Goal: Task Accomplishment & Management: Manage account settings

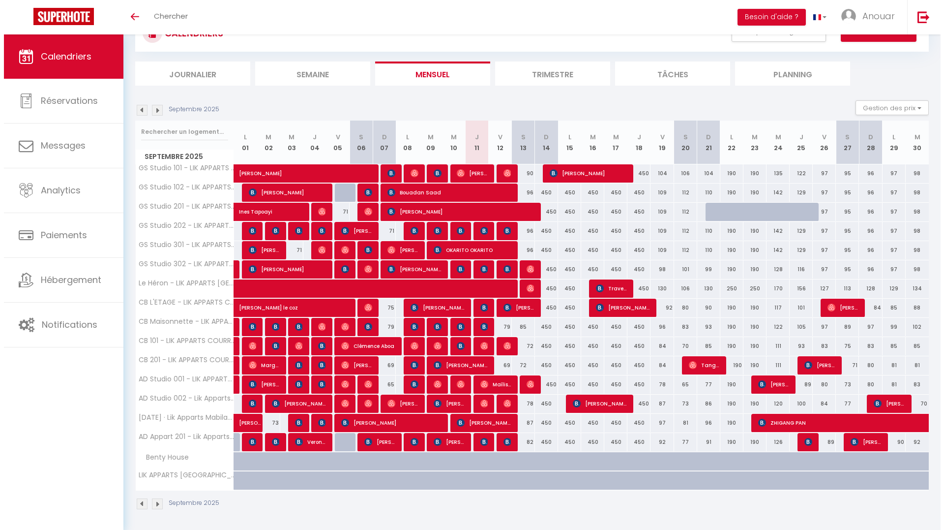
scroll to position [42, 0]
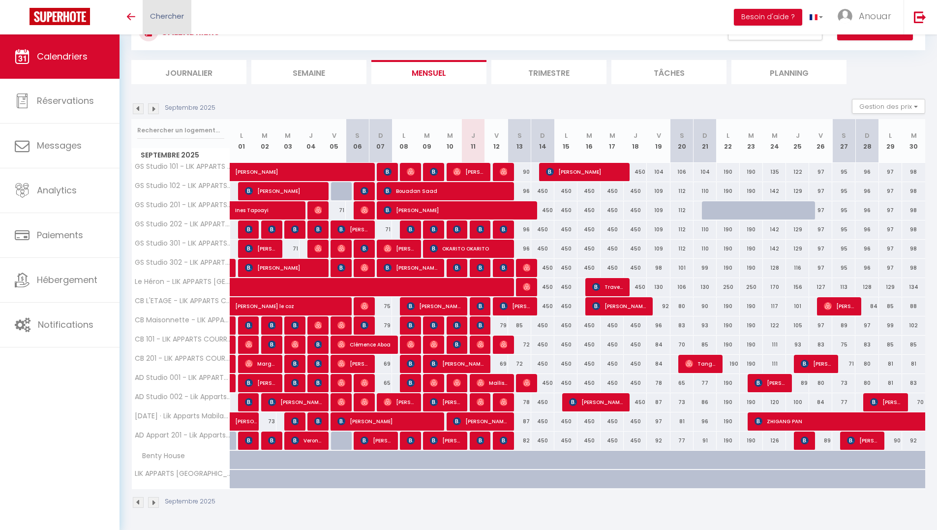
click at [166, 18] on span "Chercher" at bounding box center [167, 16] width 34 height 10
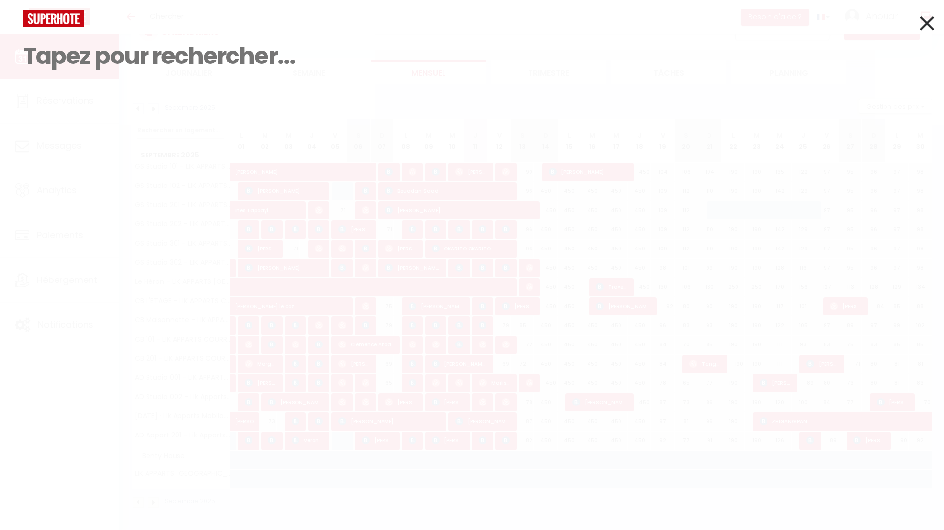
paste input "Elyass Belhorma"
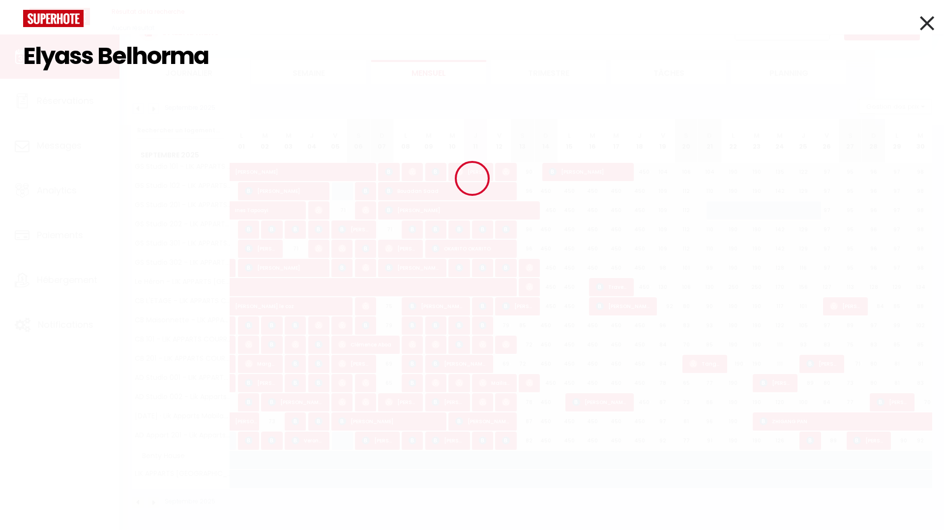
type input "Elyass Belhorma"
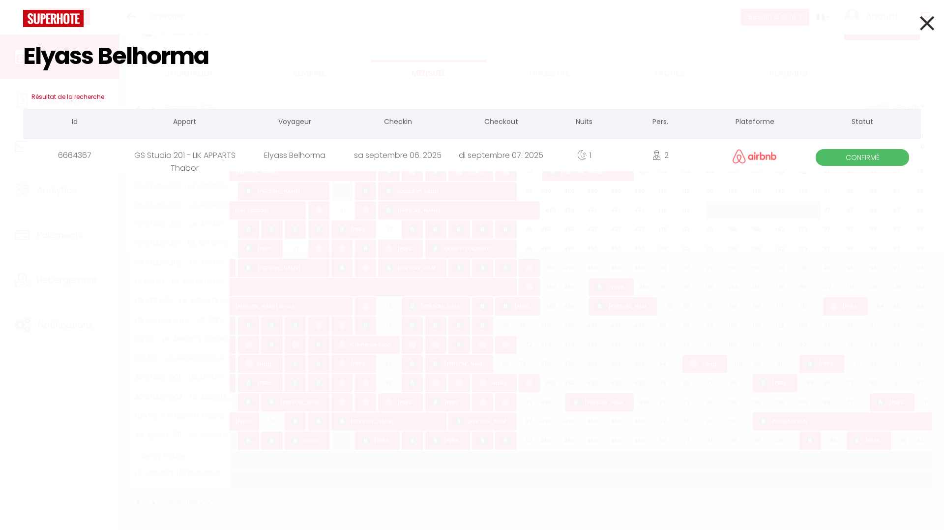
click at [302, 159] on div "Elyass Belhorma" at bounding box center [294, 155] width 103 height 32
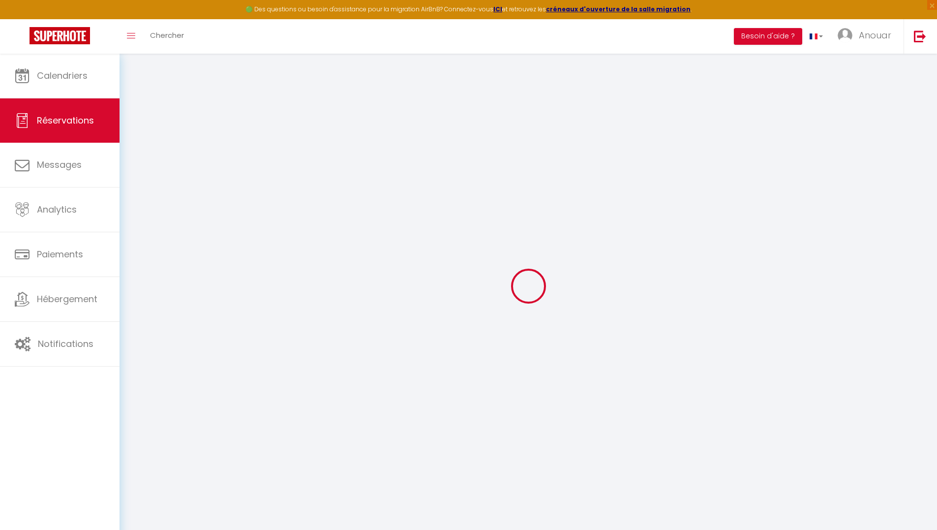
type input "Elyass"
type input "Belhorma"
type input "ltkknhkdue2hakrwdo1mipq0qfn8@reply.superhote.com"
type input "+33644381974"
select select
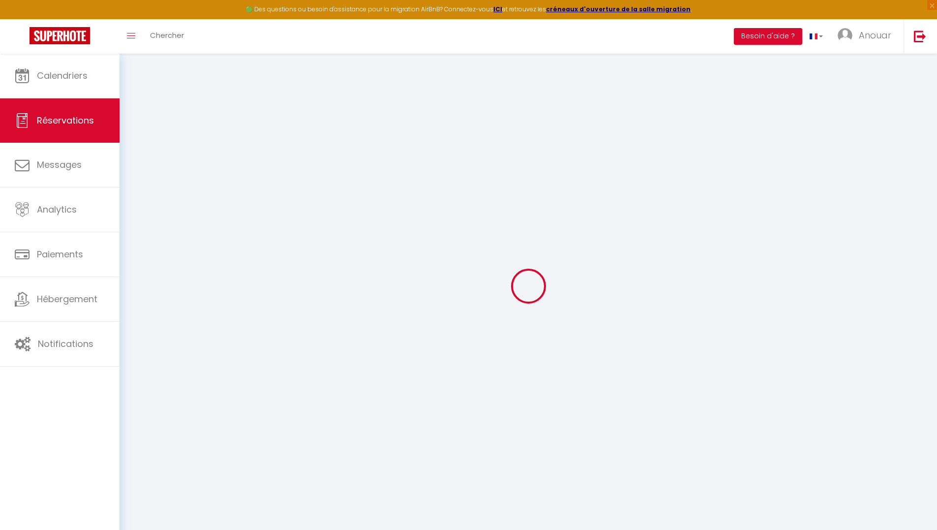
type input "10.65"
select select "5836"
select select "1"
select select
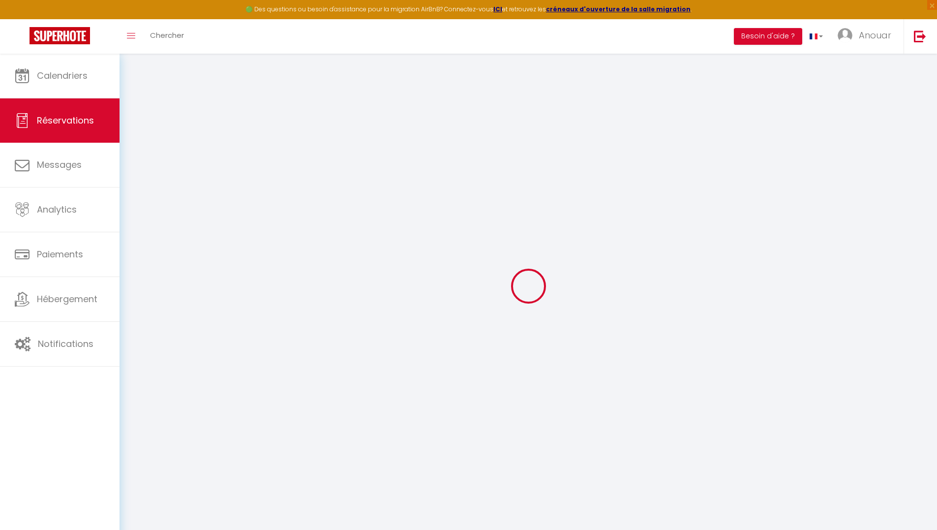
type input "2"
select select "12"
select select
type input "71"
checkbox input "false"
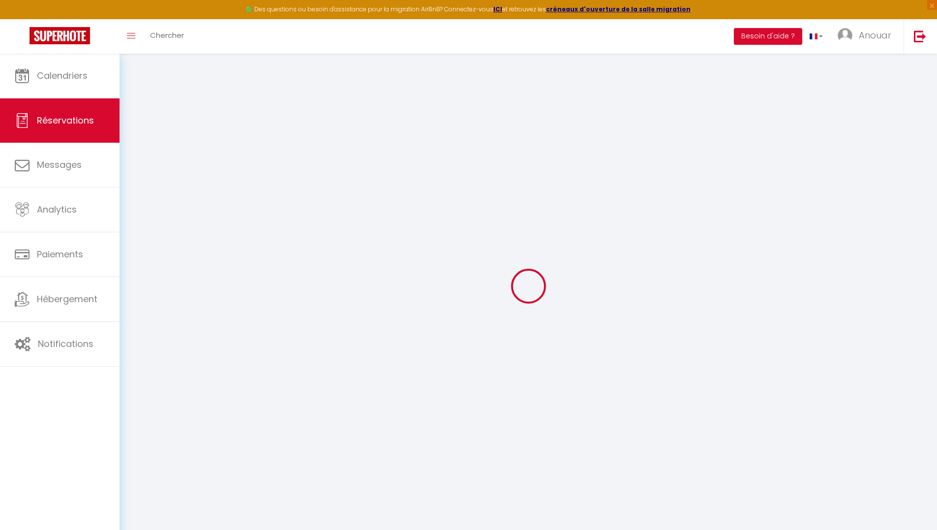
type input "0"
select select "1"
type input "0"
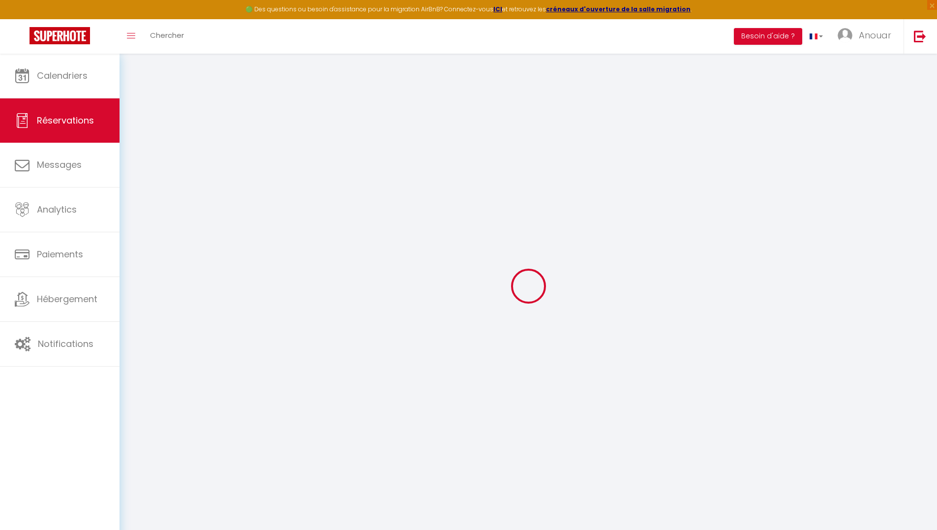
select select
select select "15"
checkbox input "false"
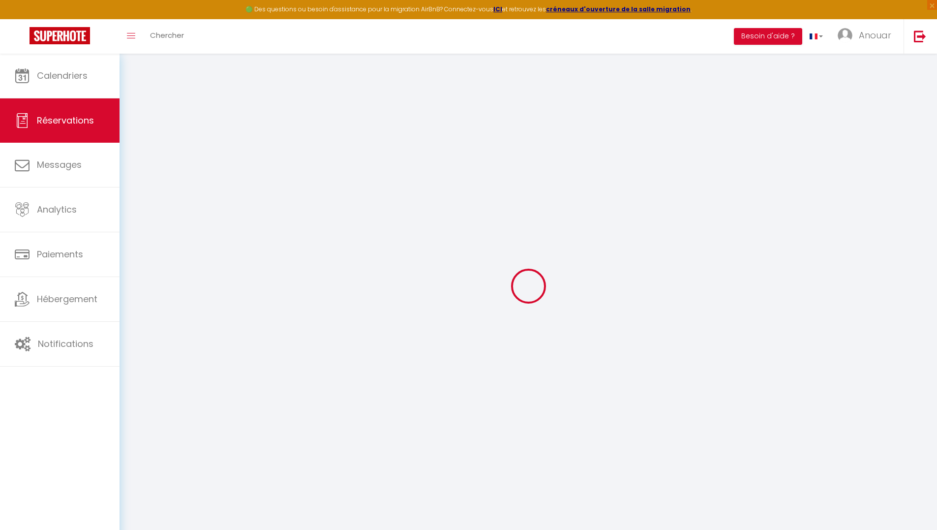
select select
checkbox input "false"
select select
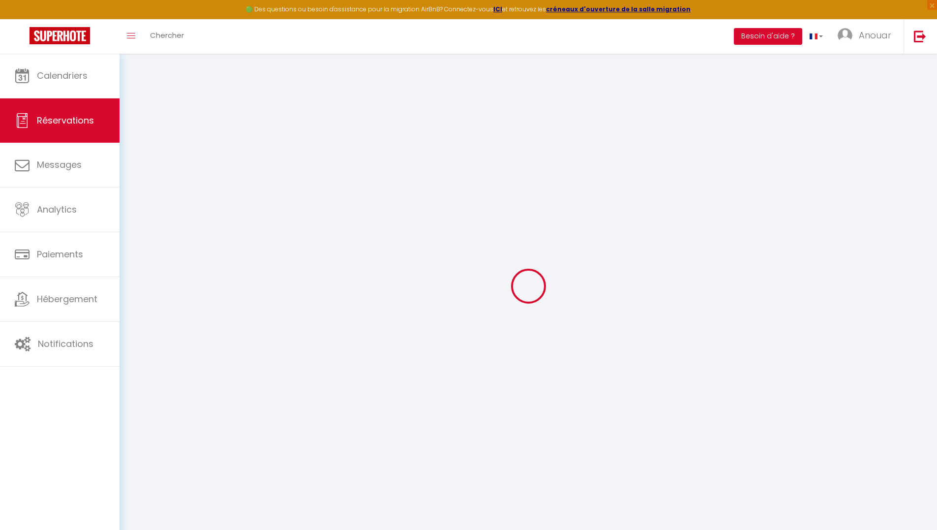
select select
checkbox input "false"
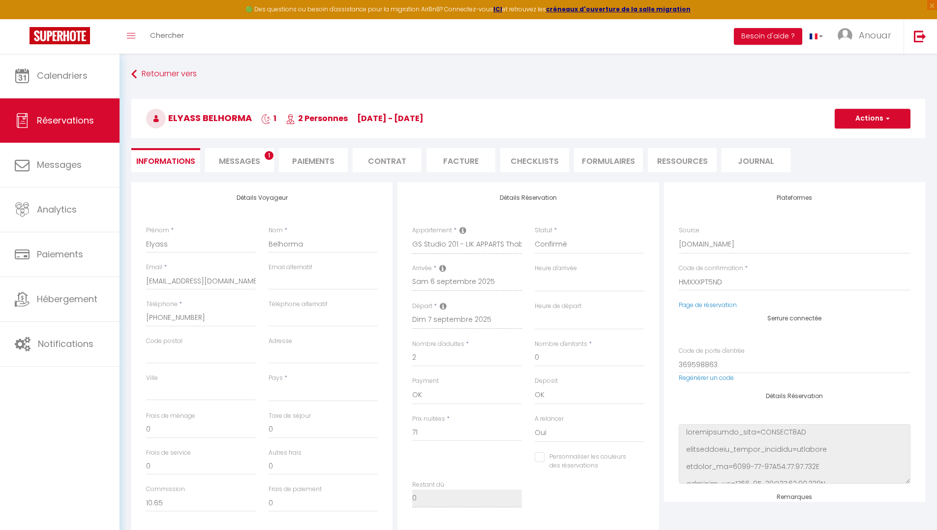
select select
type input "3.12"
select select
checkbox input "false"
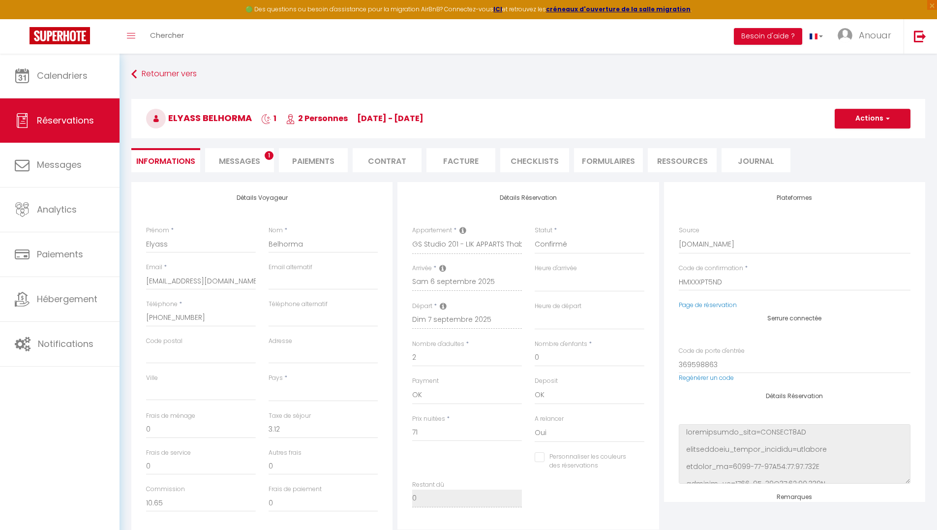
select select
checkbox input "false"
select select
click at [242, 160] on span "Messages" at bounding box center [239, 160] width 41 height 11
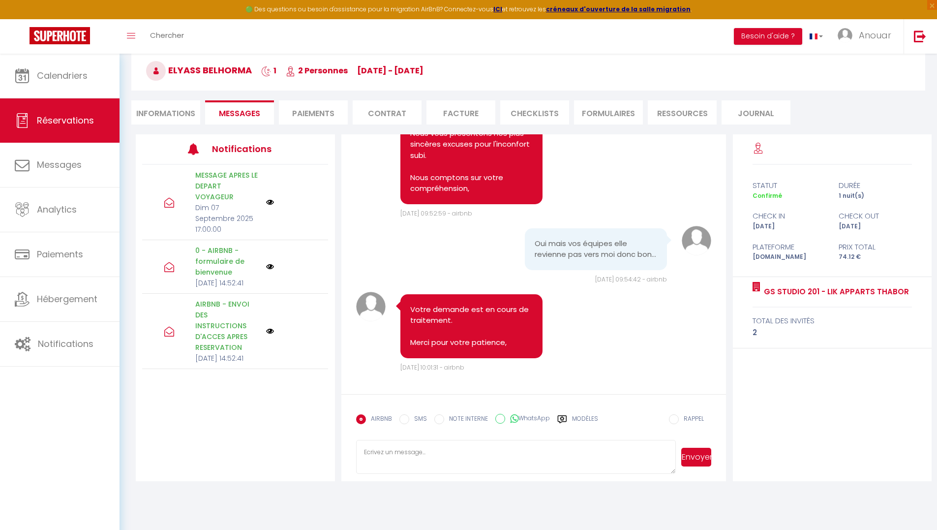
scroll to position [54, 0]
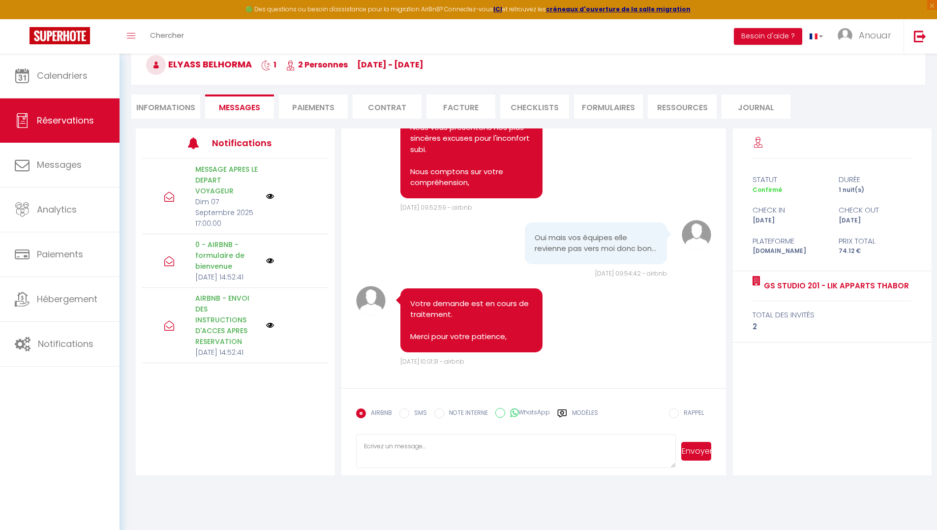
click at [175, 110] on li "Informations" at bounding box center [165, 106] width 69 height 24
select select
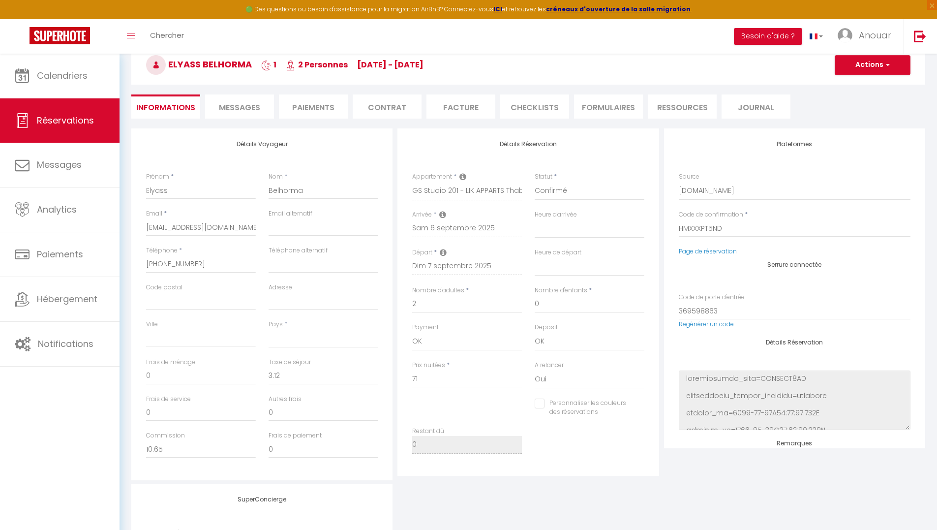
select select
checkbox input "false"
select select
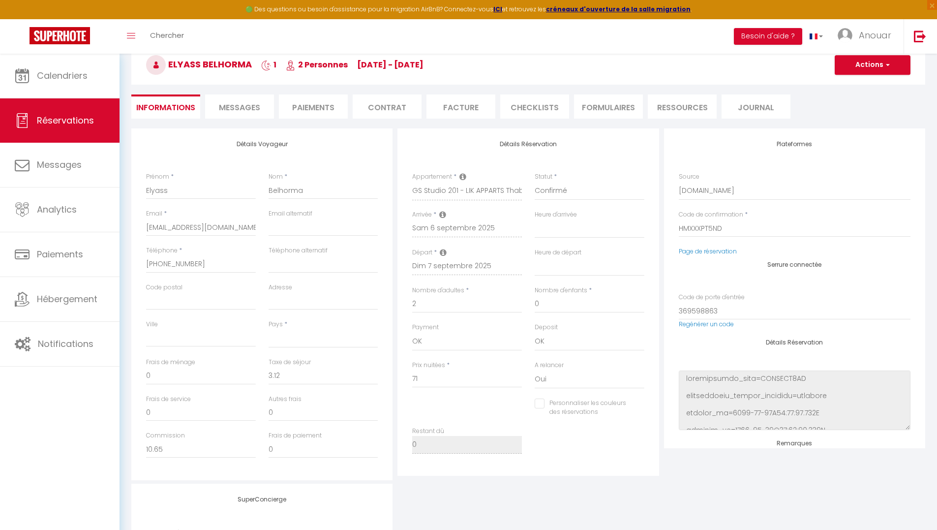
select select
checkbox input "false"
select select
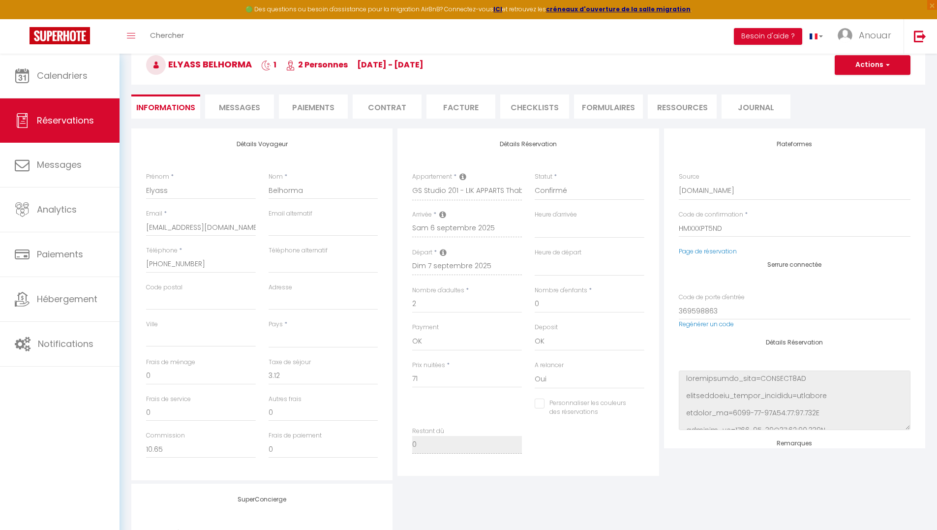
select select
checkbox input "false"
select select
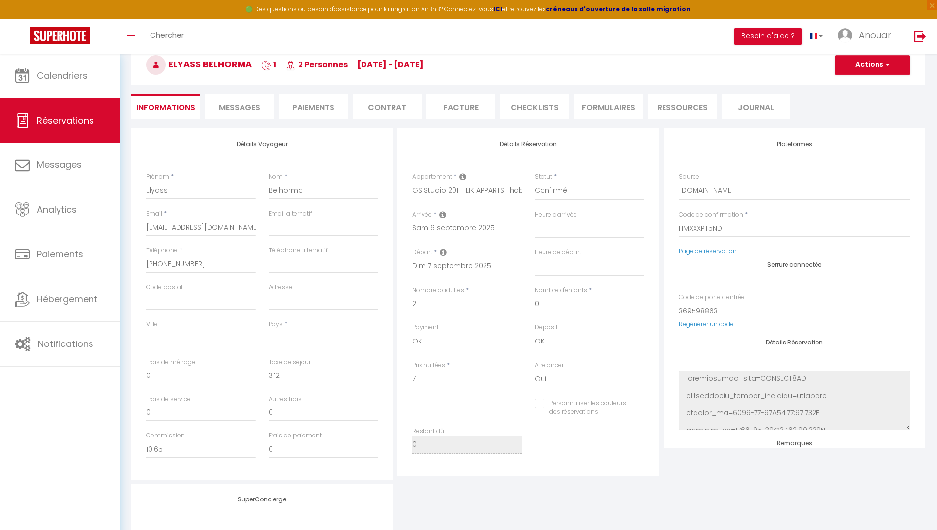
checkbox input "false"
select select
checkbox input "false"
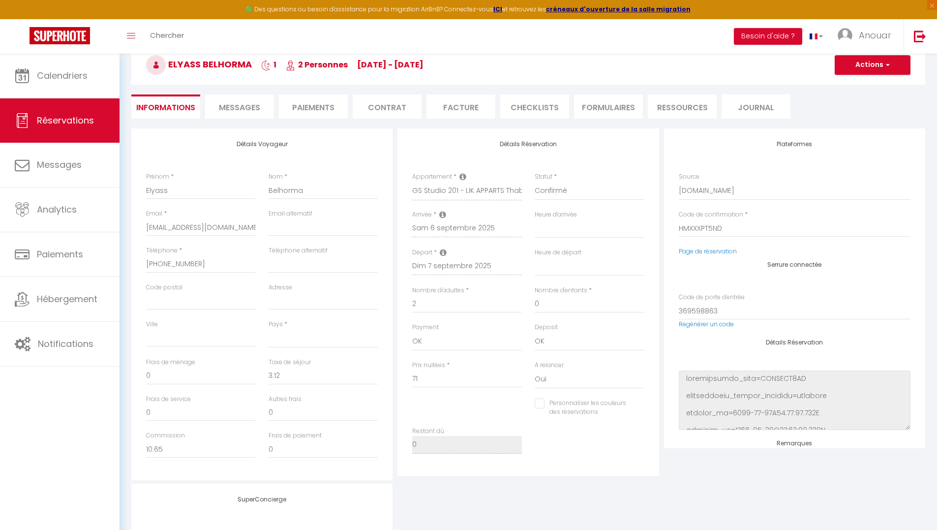
select select
checkbox input "false"
select select
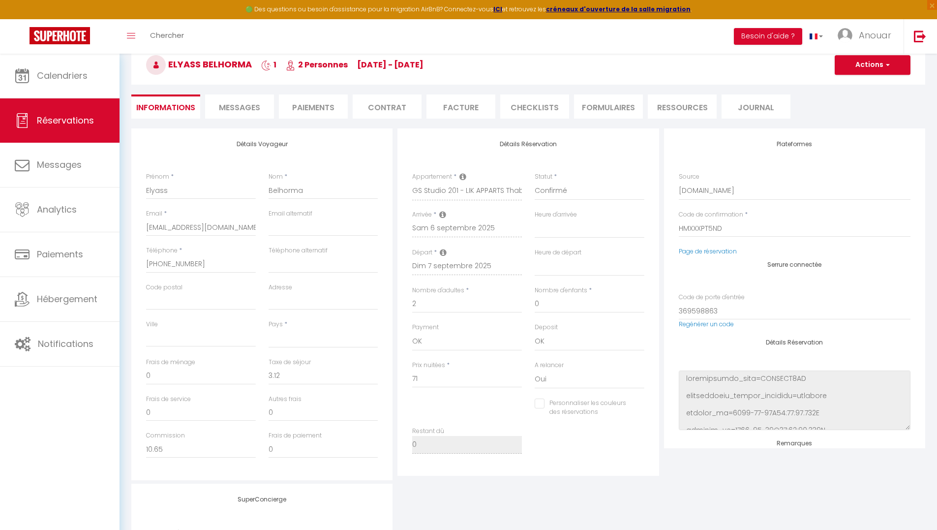
select select
checkbox input "false"
select select
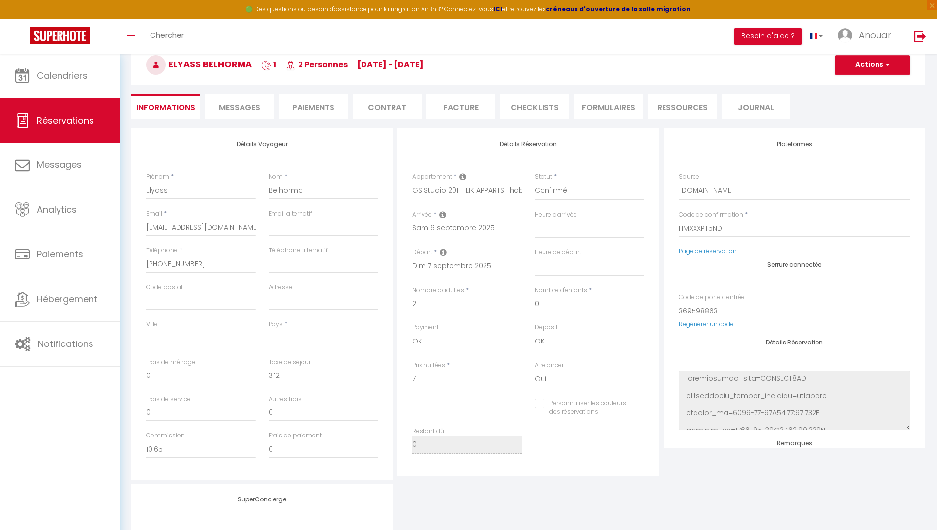
select select
checkbox input "false"
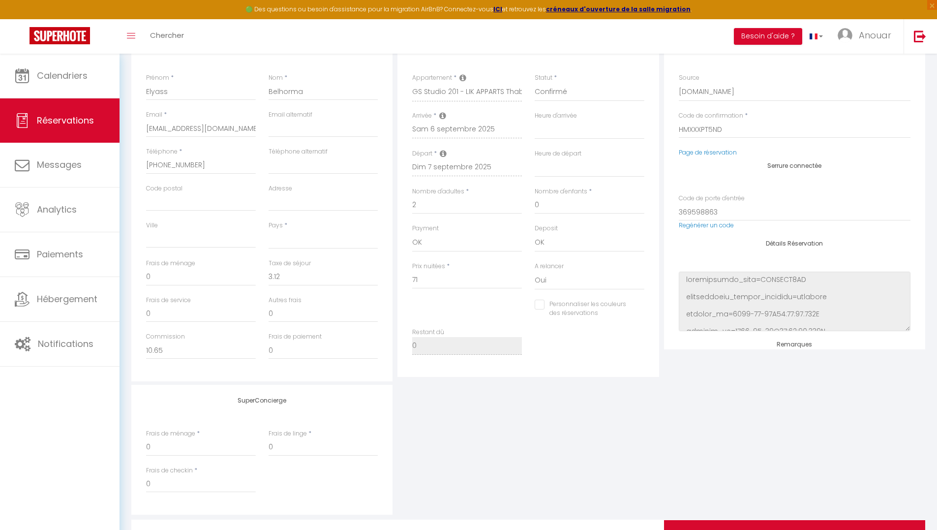
scroll to position [206, 0]
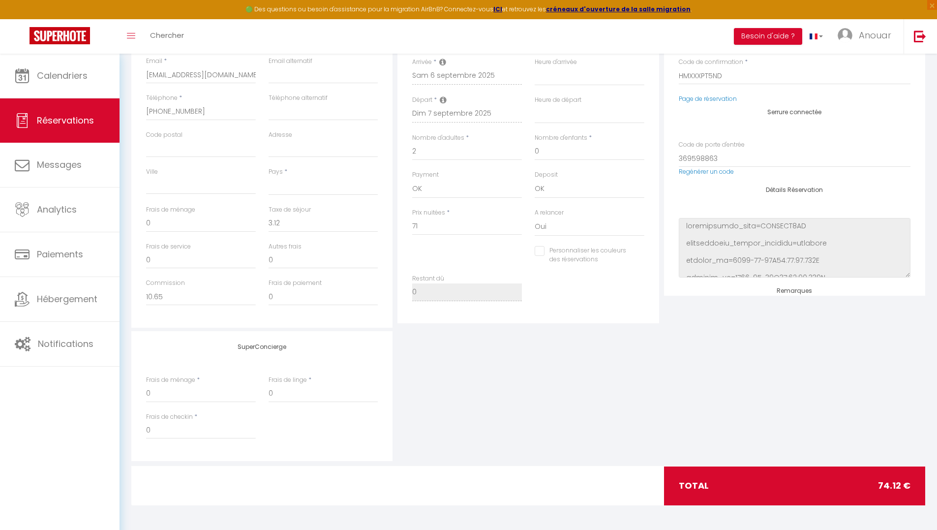
select select
checkbox input "false"
select select
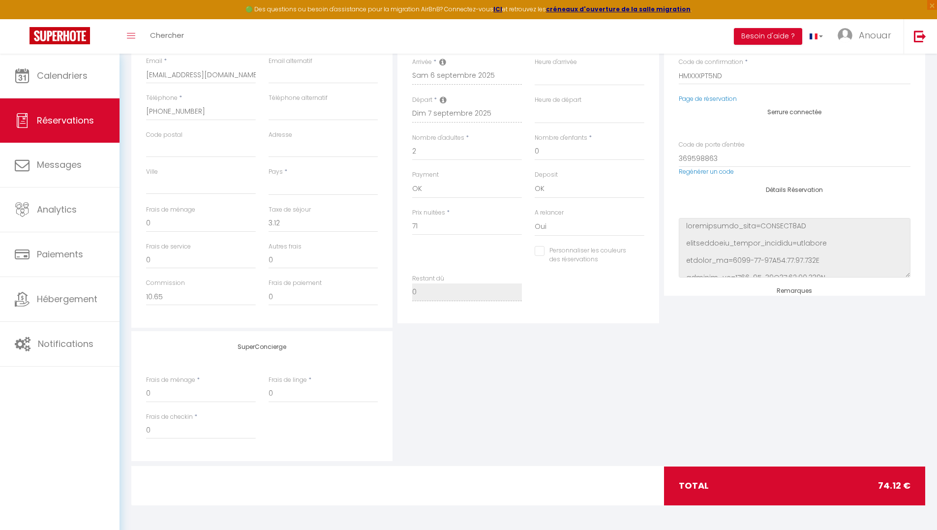
select select
checkbox input "false"
select select
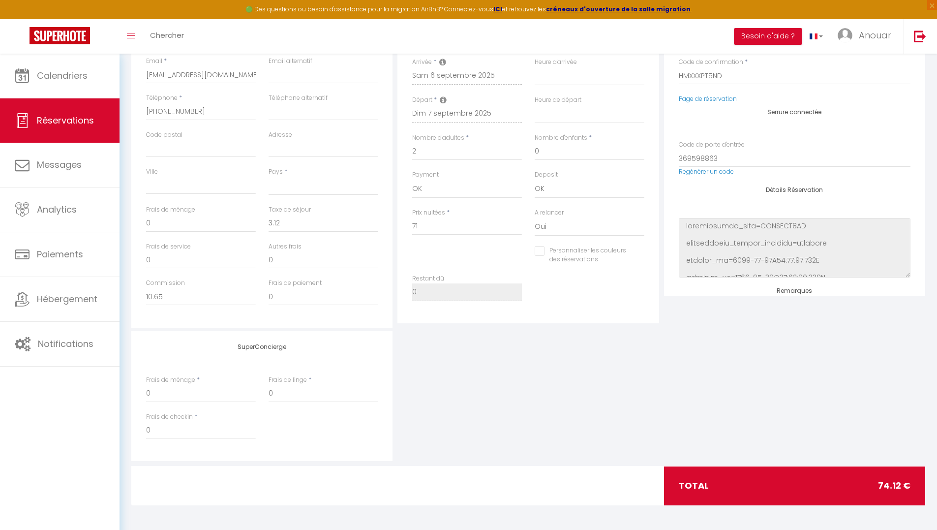
select select
checkbox input "false"
select select
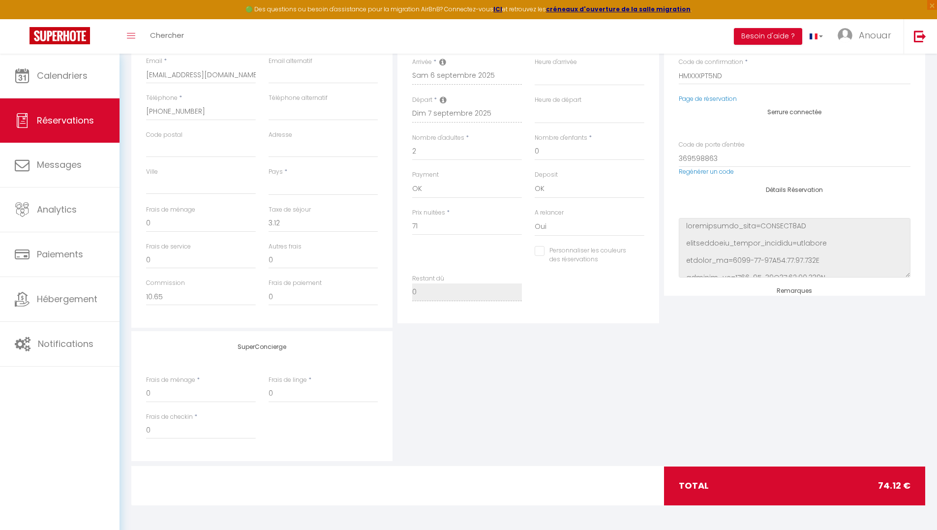
checkbox input "false"
select select
checkbox input "false"
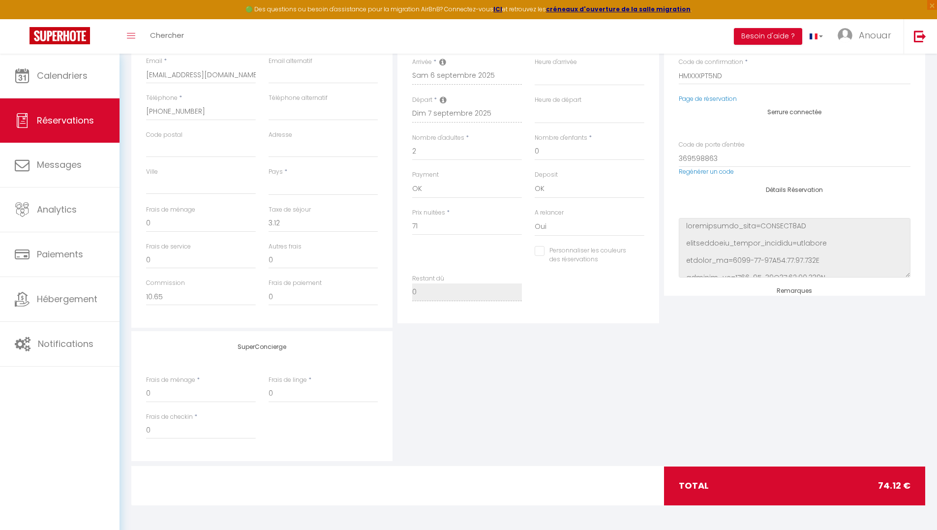
select select
checkbox input "false"
select select
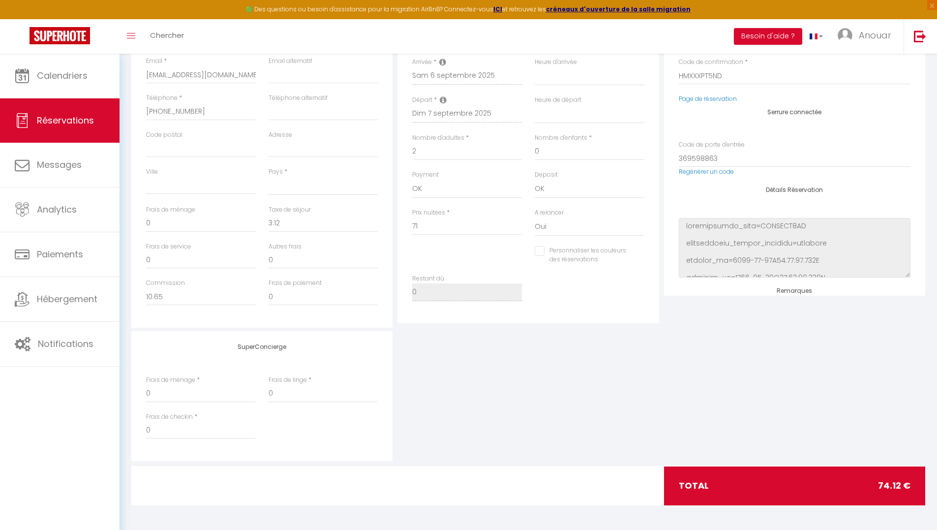
select select
checkbox input "false"
select select
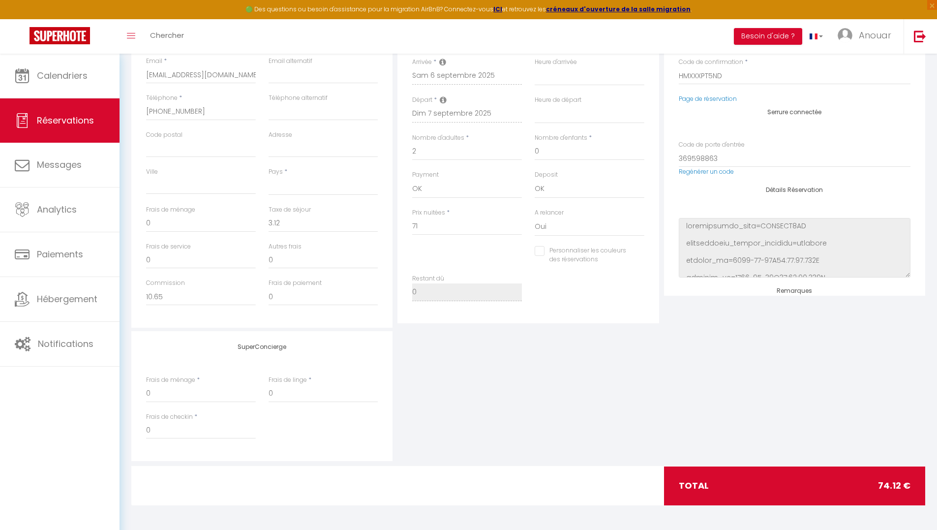
select select
checkbox input "false"
select select
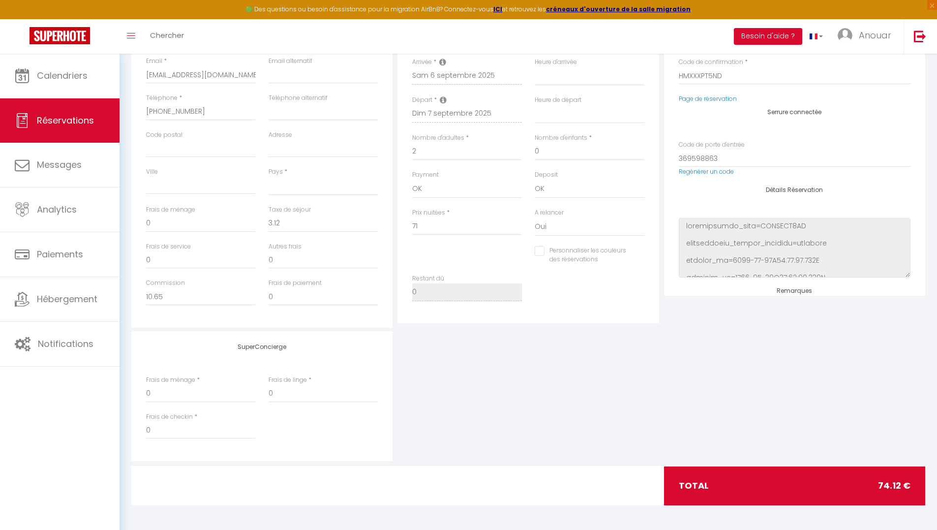
checkbox input "false"
select select
checkbox input "false"
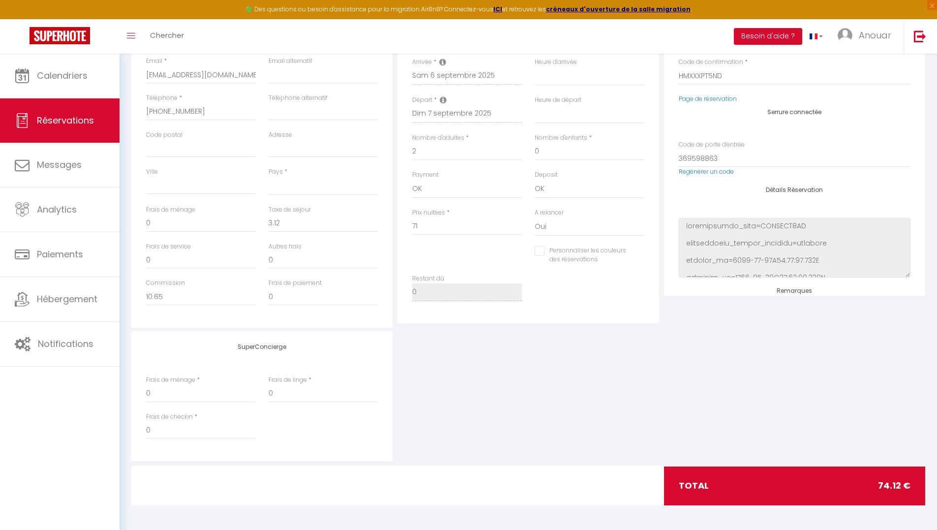
select select
checkbox input "false"
select select
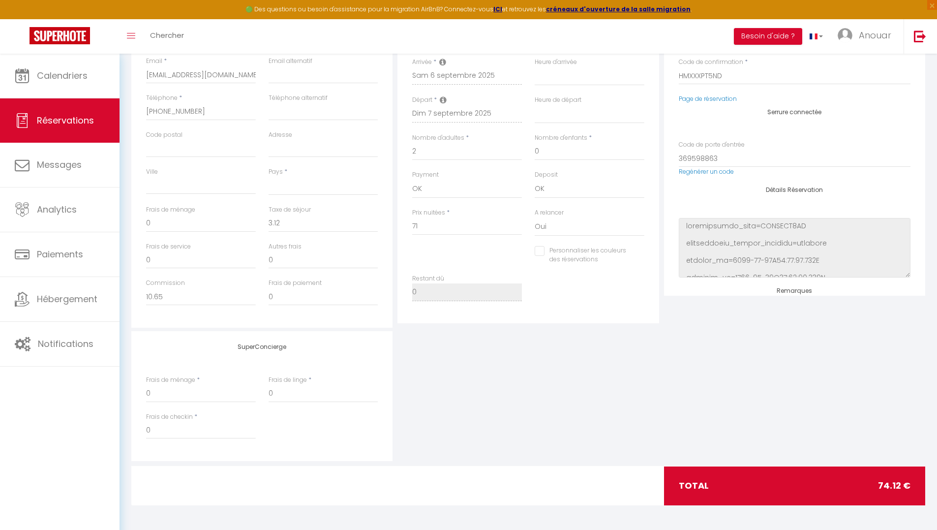
select select
checkbox input "false"
select select
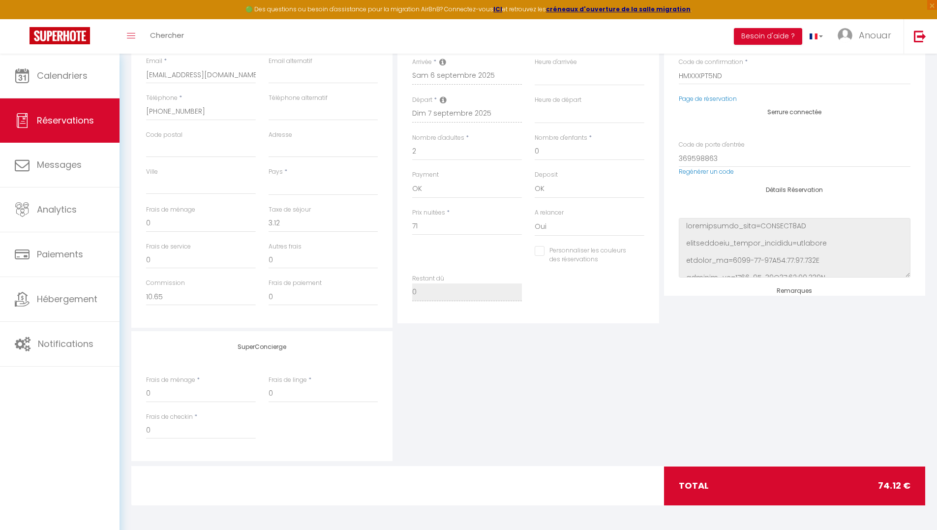
select select
checkbox input "false"
select select
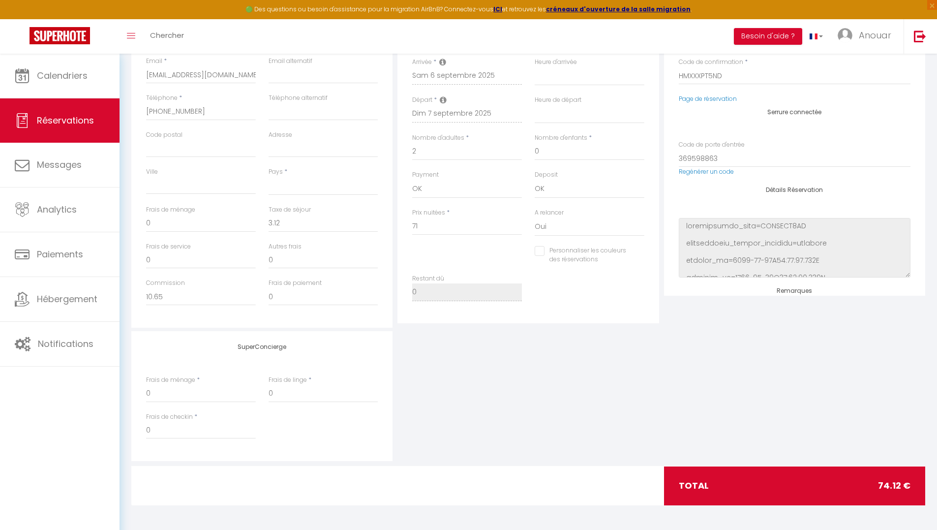
checkbox input "false"
select select
checkbox input "false"
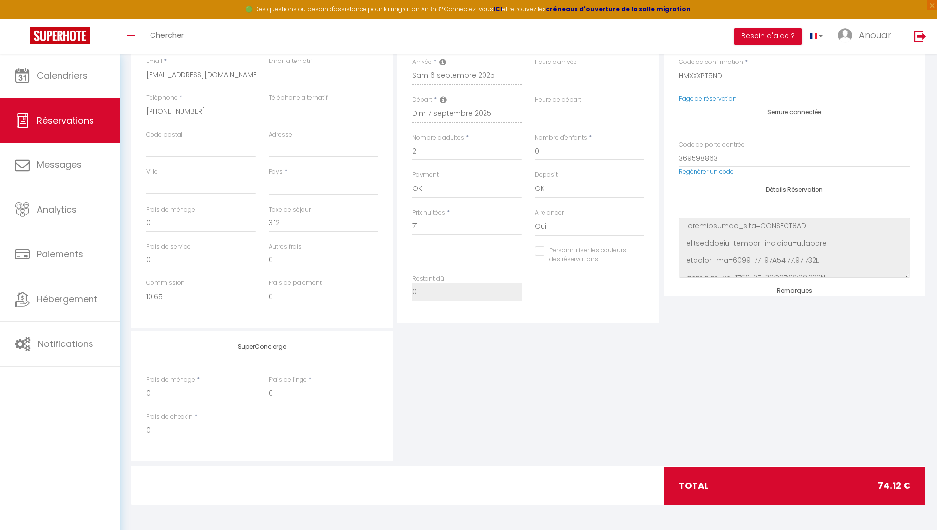
select select
checkbox input "false"
select select
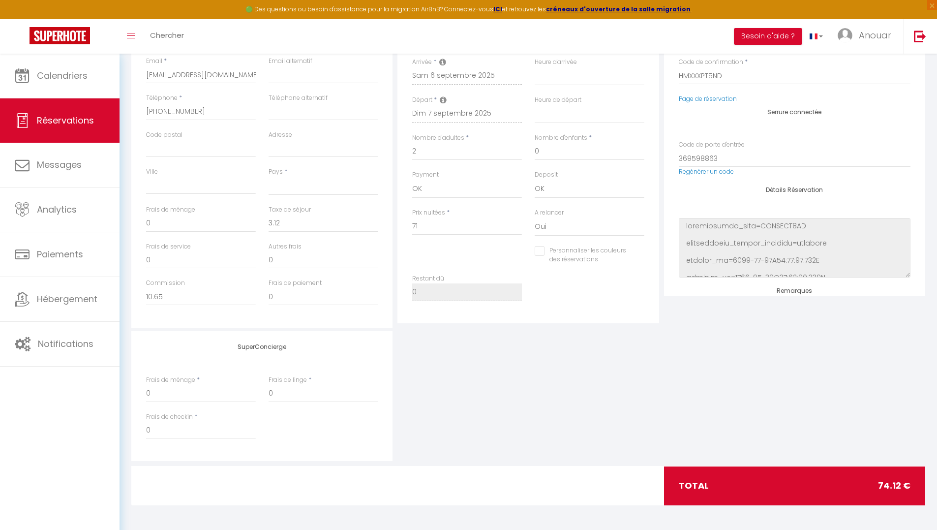
select select
checkbox input "false"
select select
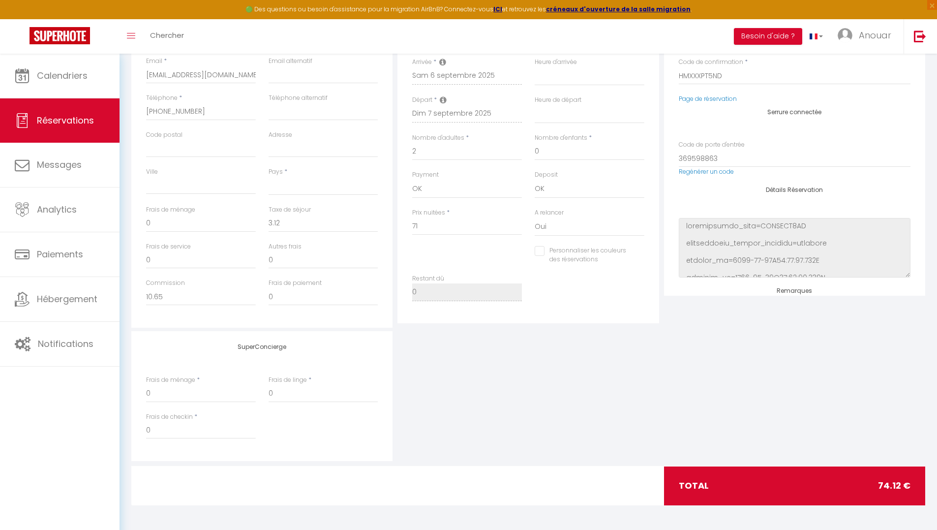
select select
checkbox input "false"
select select
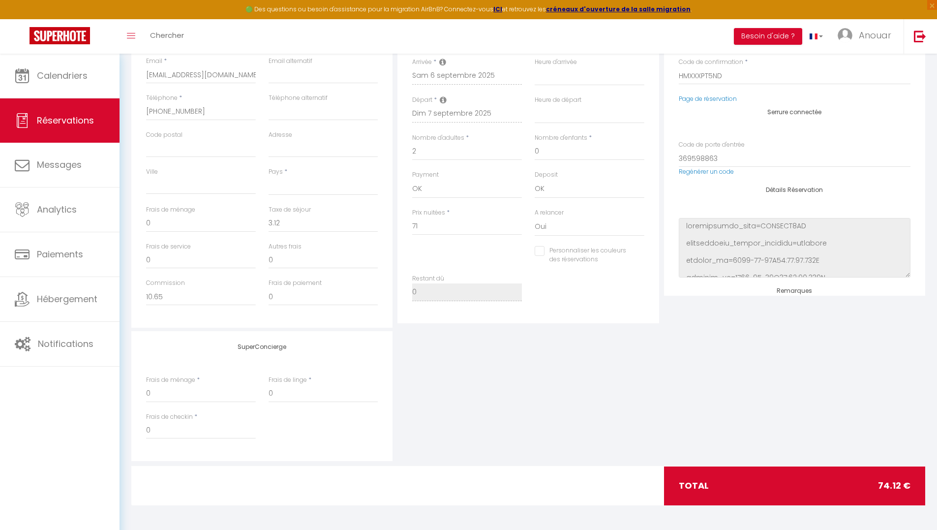
checkbox input "false"
select select
checkbox input "false"
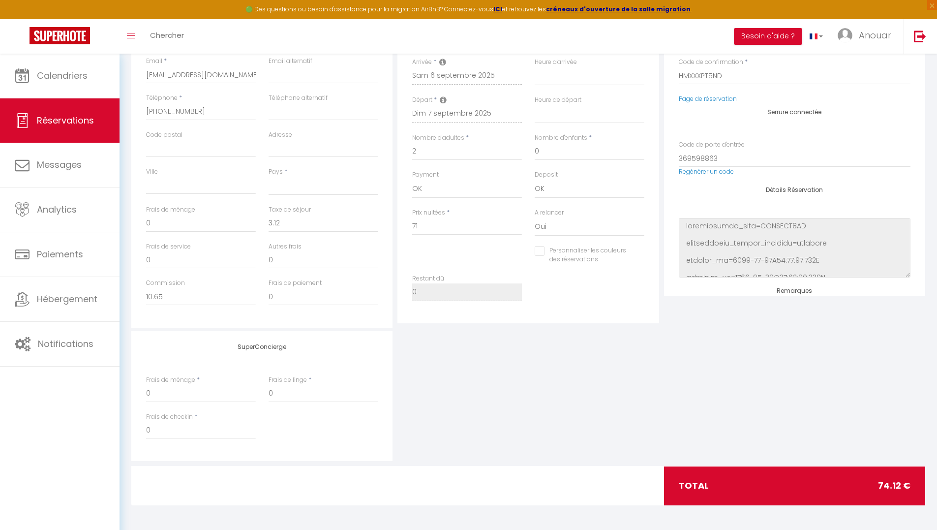
select select
checkbox input "false"
select select
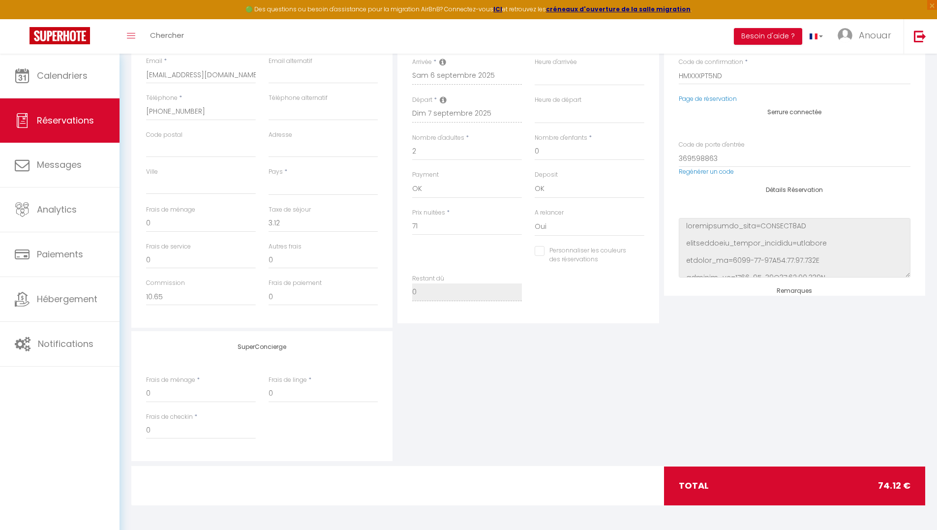
select select
checkbox input "false"
select select
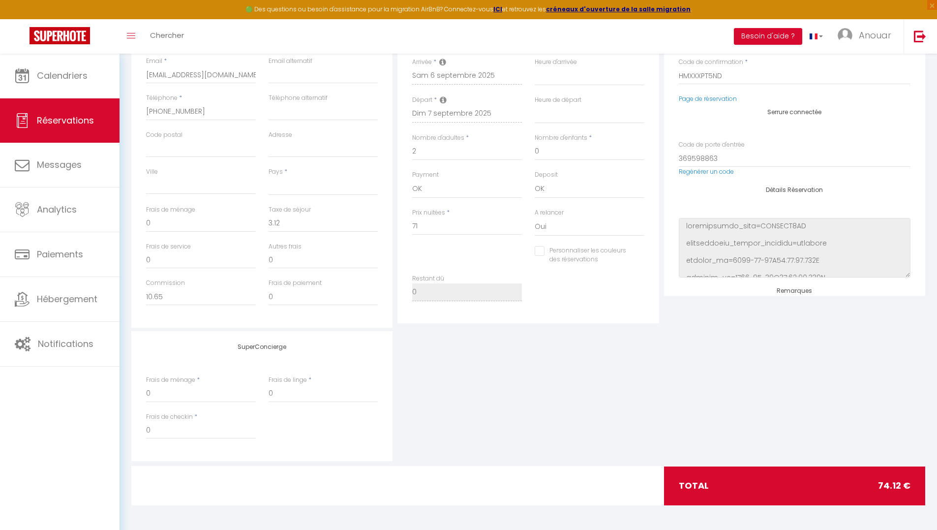
select select
checkbox input "false"
select select
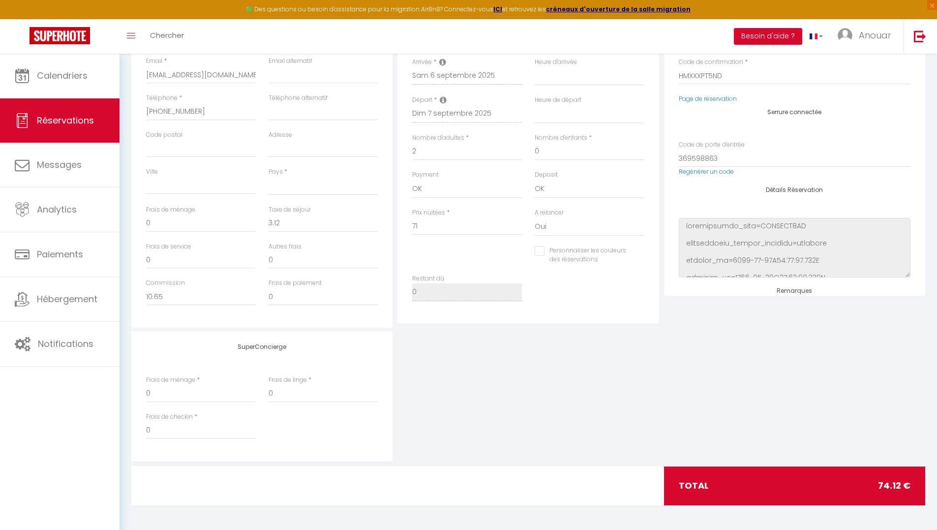
checkbox input "false"
select select
checkbox input "false"
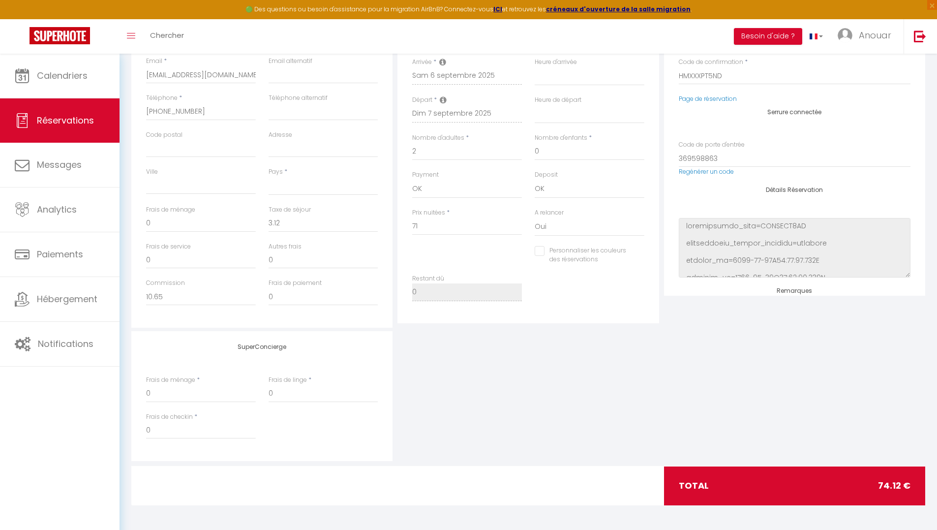
select select
checkbox input "false"
select select
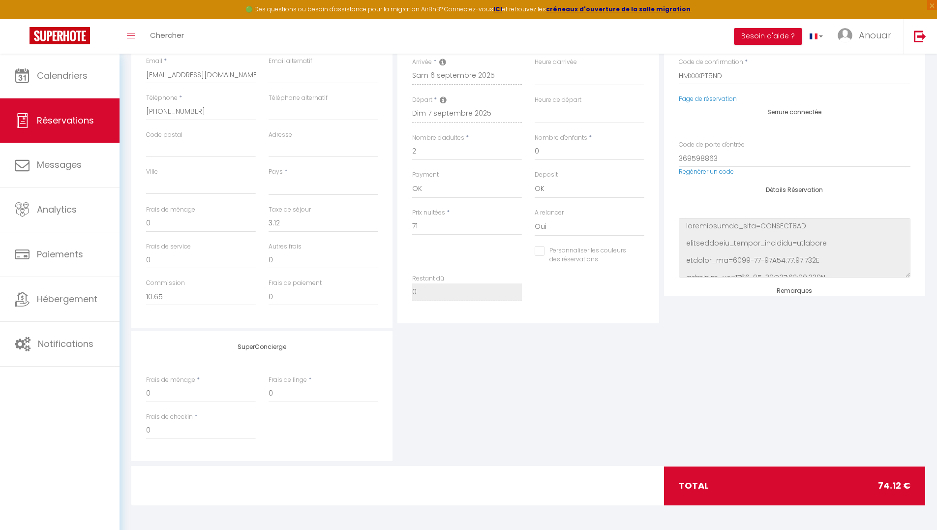
select select
checkbox input "false"
select select
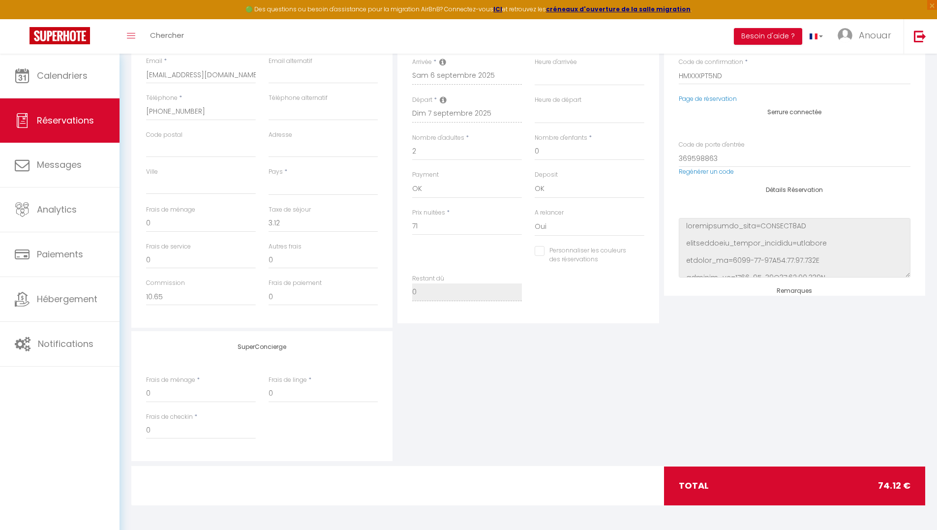
select select
checkbox input "false"
select select
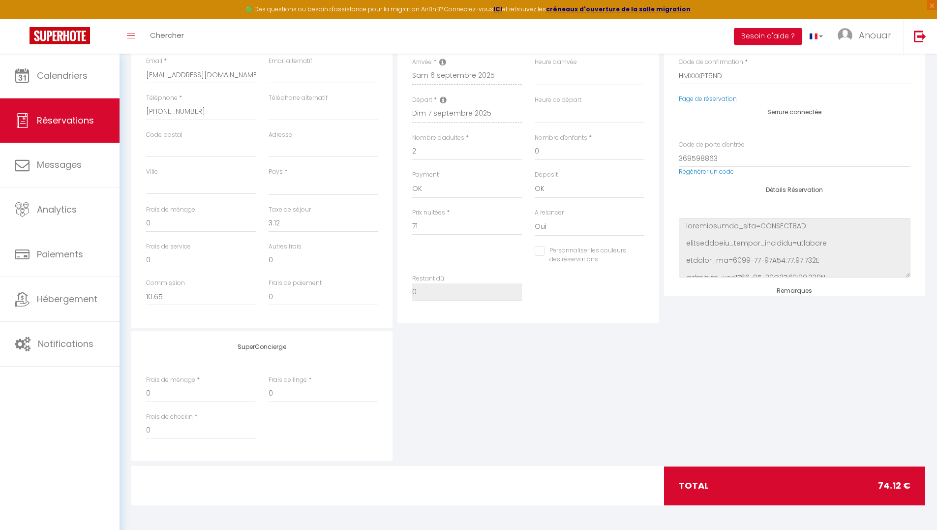
checkbox input "false"
select select
checkbox input "false"
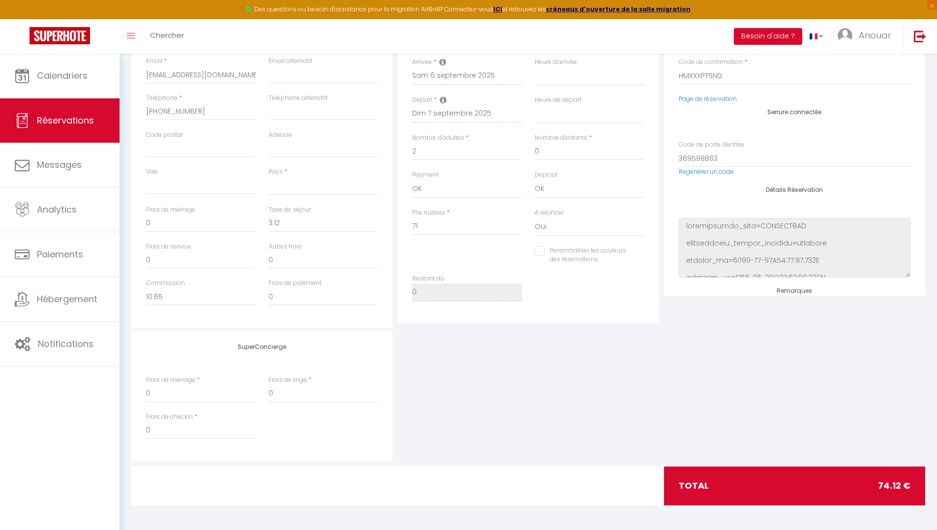
select select
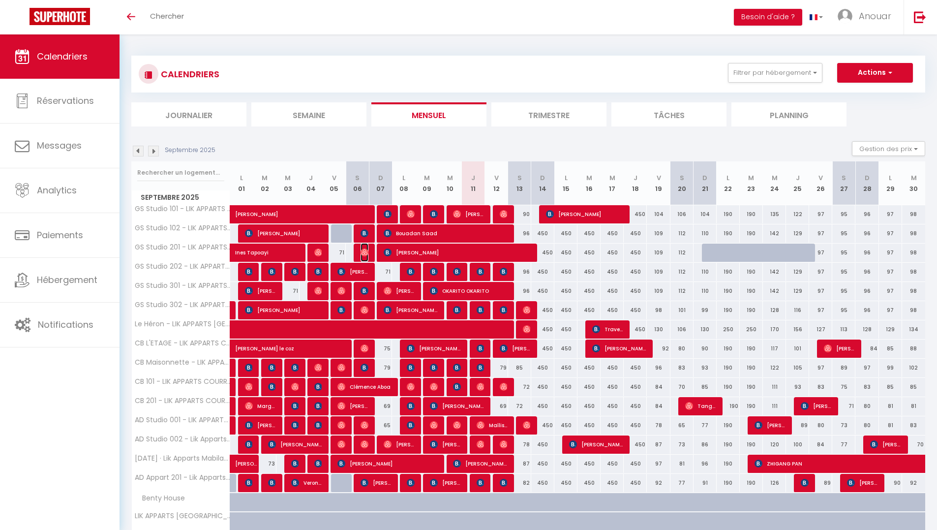
click at [366, 254] on img at bounding box center [365, 252] width 8 height 8
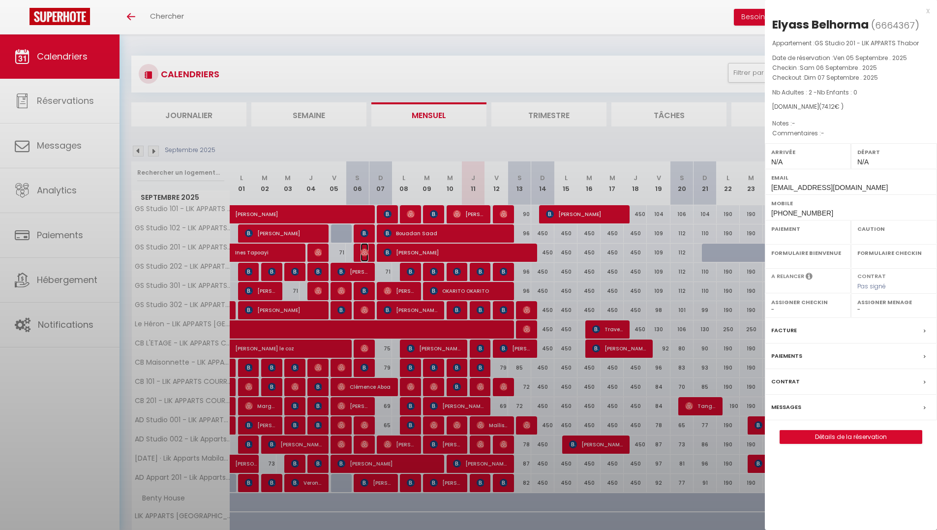
select select "OK"
select select "0"
select select "1"
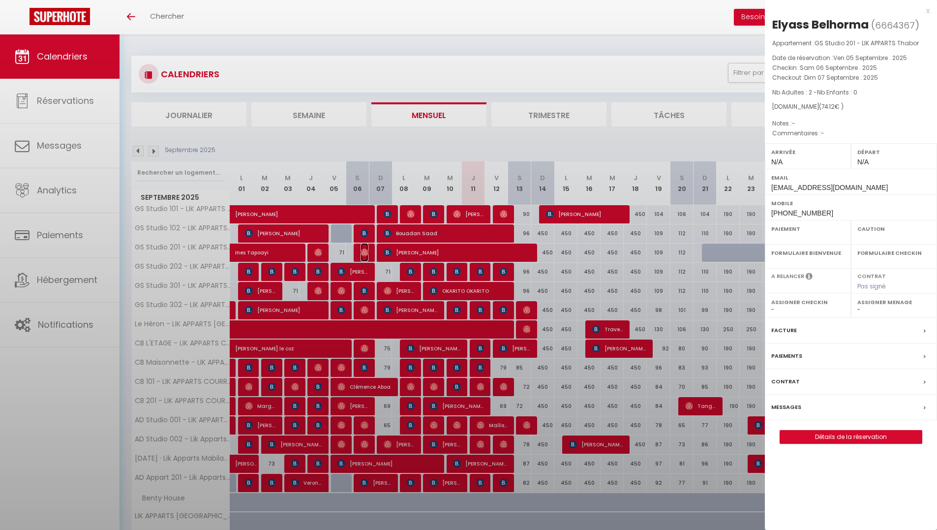
select select
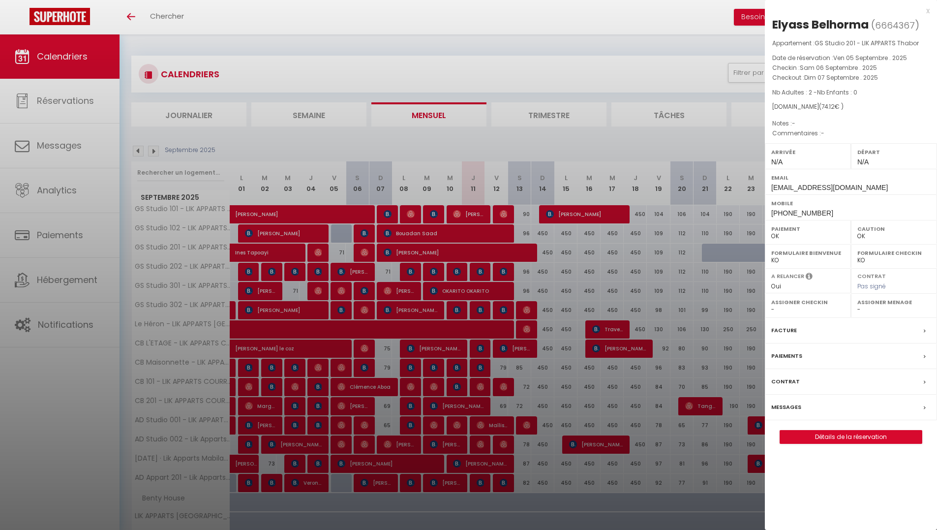
click at [456, 267] on div at bounding box center [468, 265] width 937 height 530
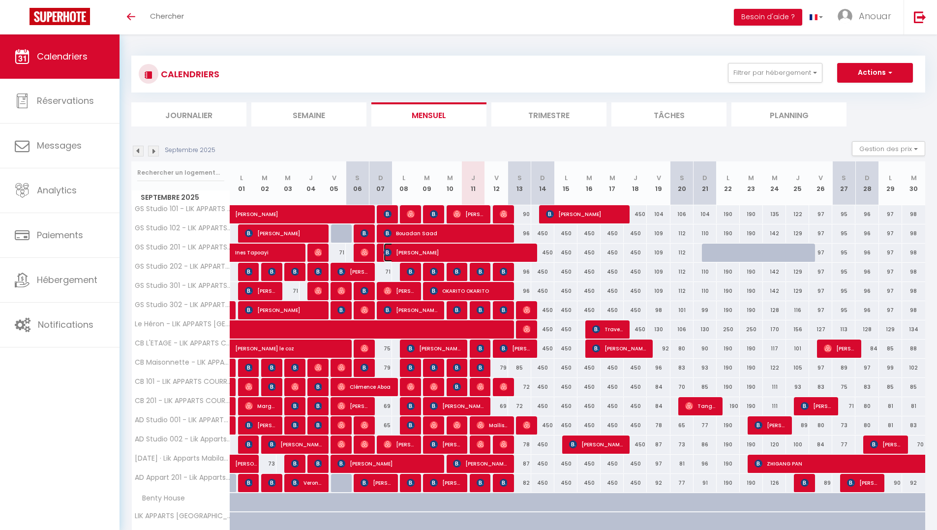
click at [442, 254] on span "[PERSON_NAME]" at bounding box center [457, 252] width 147 height 19
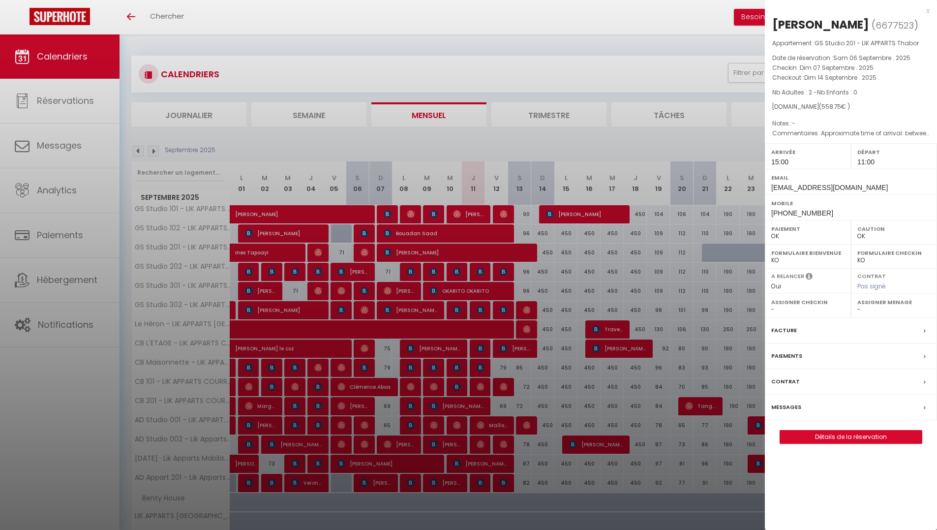
drag, startPoint x: 434, startPoint y: 265, endPoint x: 372, endPoint y: 254, distance: 62.9
click at [434, 265] on div at bounding box center [468, 265] width 937 height 530
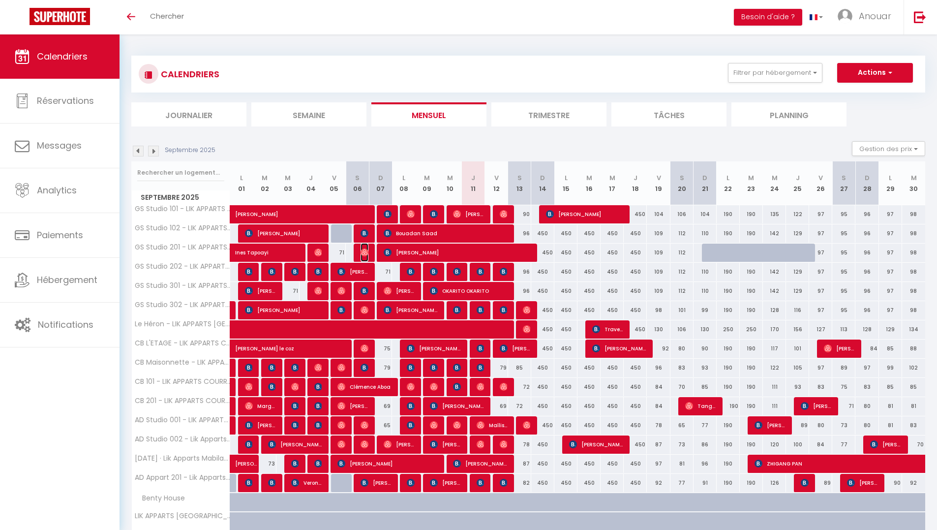
click at [368, 252] on img at bounding box center [365, 252] width 8 height 8
select select "0"
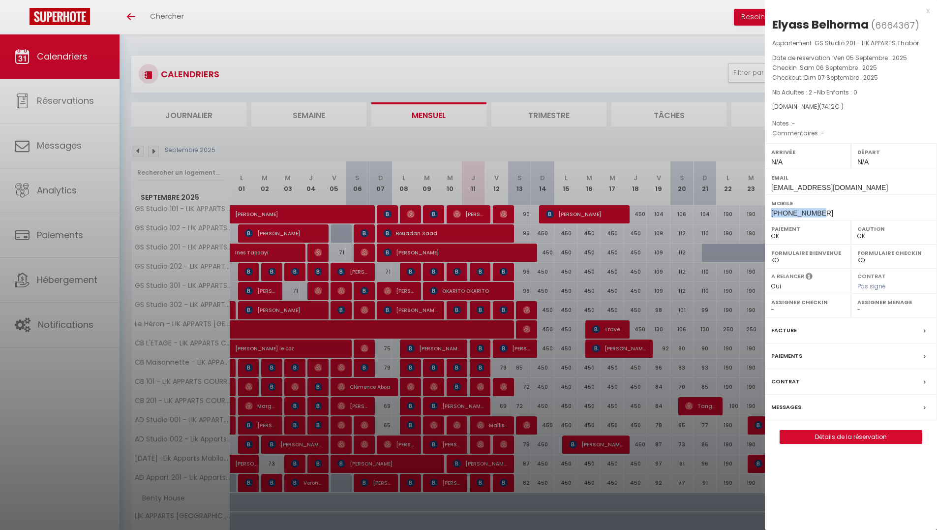
drag, startPoint x: 819, startPoint y: 211, endPoint x: 766, endPoint y: 215, distance: 53.3
click at [766, 215] on div "Mobile +33644381974" at bounding box center [851, 207] width 172 height 26
copy span "+33644381974"
click at [602, 144] on div at bounding box center [468, 265] width 937 height 530
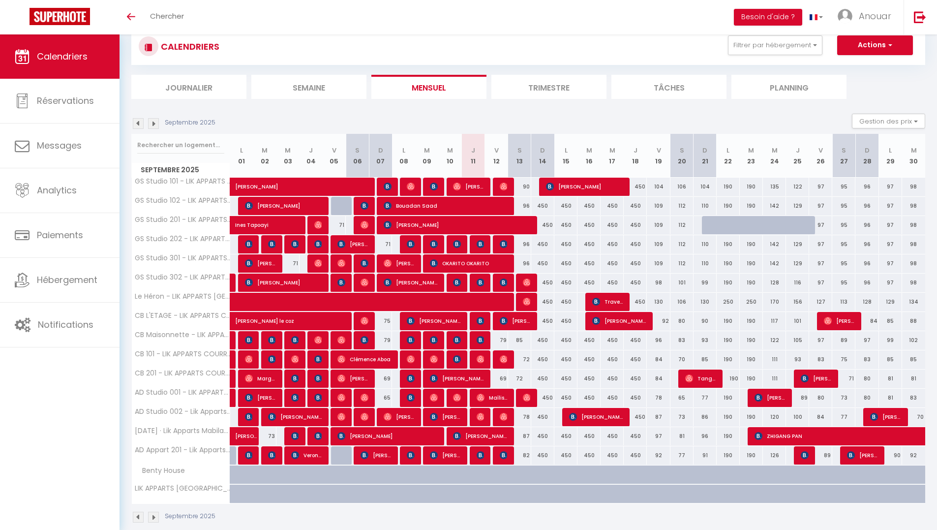
scroll to position [42, 0]
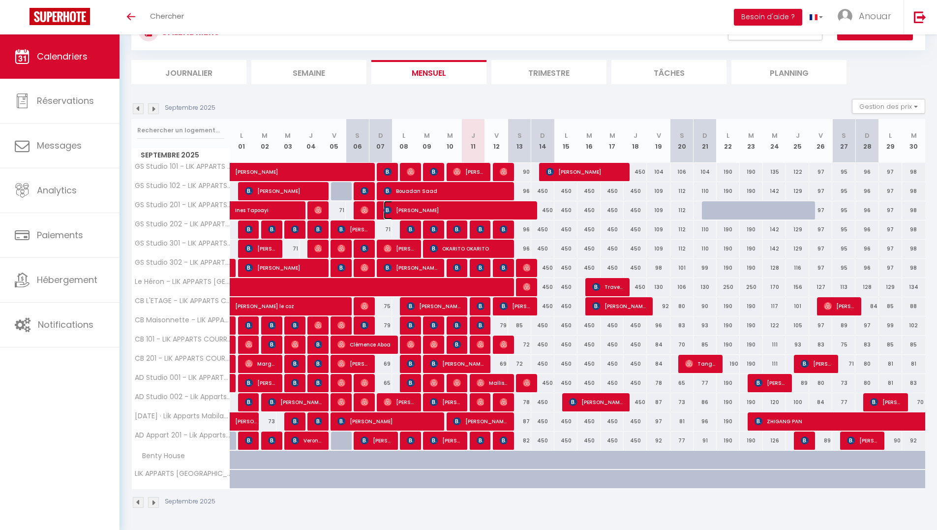
click at [396, 211] on span "SARA ZAKARIYA" at bounding box center [457, 210] width 147 height 19
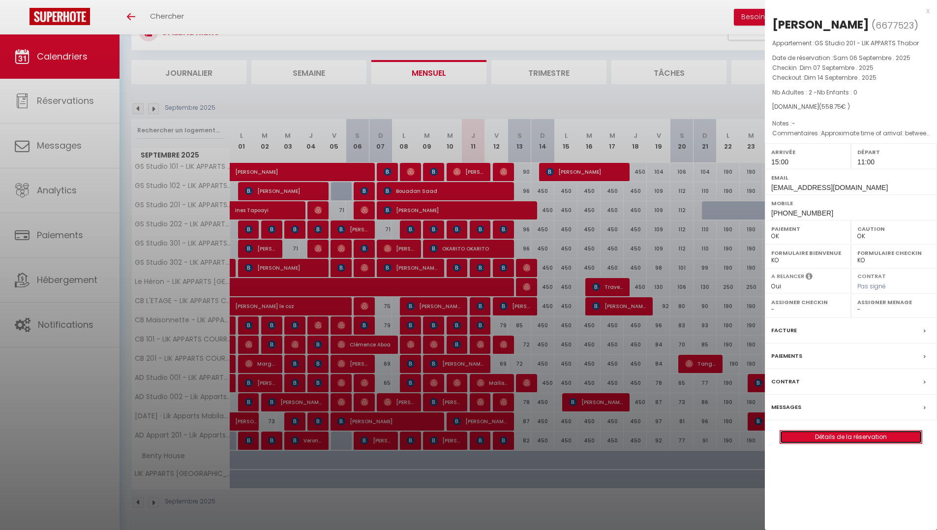
click at [846, 439] on link "Détails de la réservation" at bounding box center [851, 436] width 142 height 13
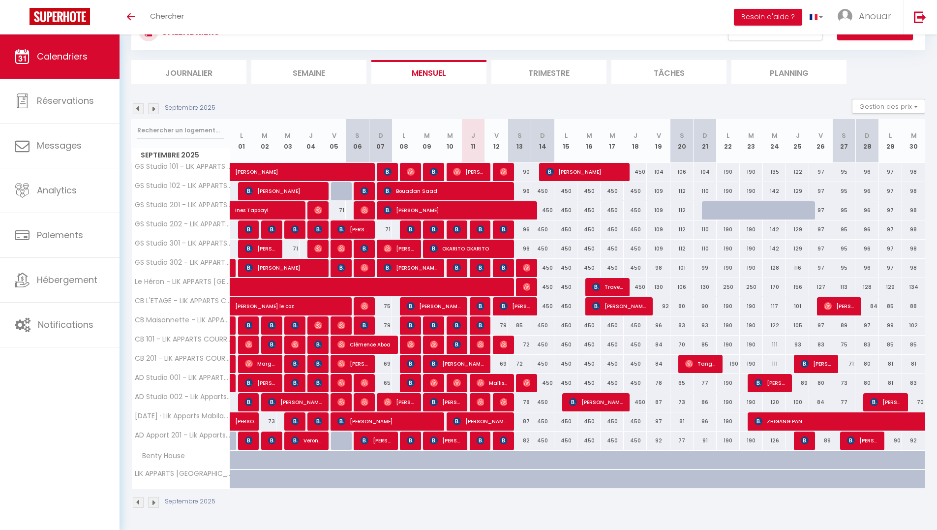
click at [153, 111] on img at bounding box center [153, 108] width 11 height 11
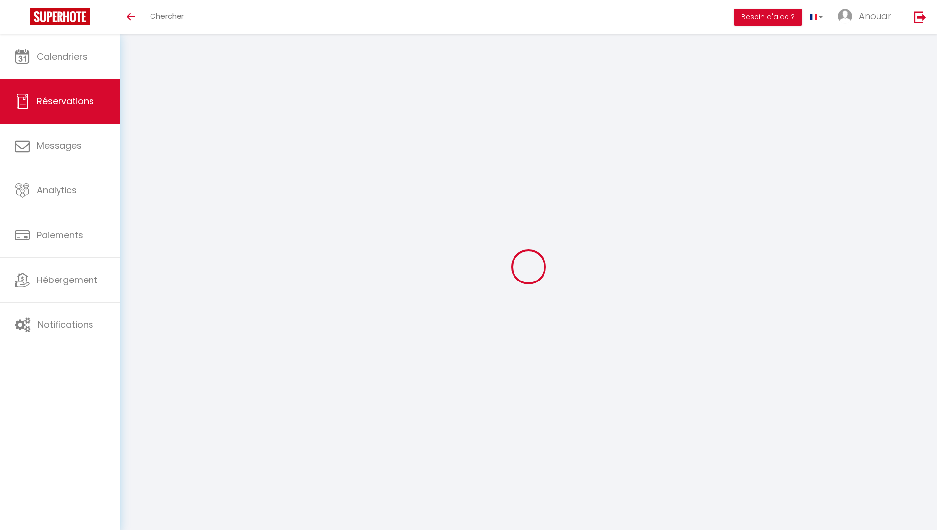
select select
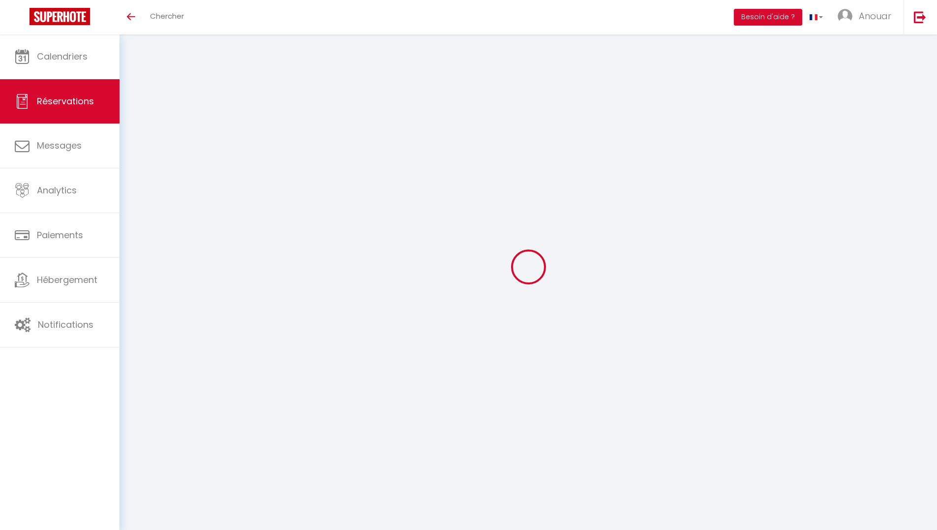
select select
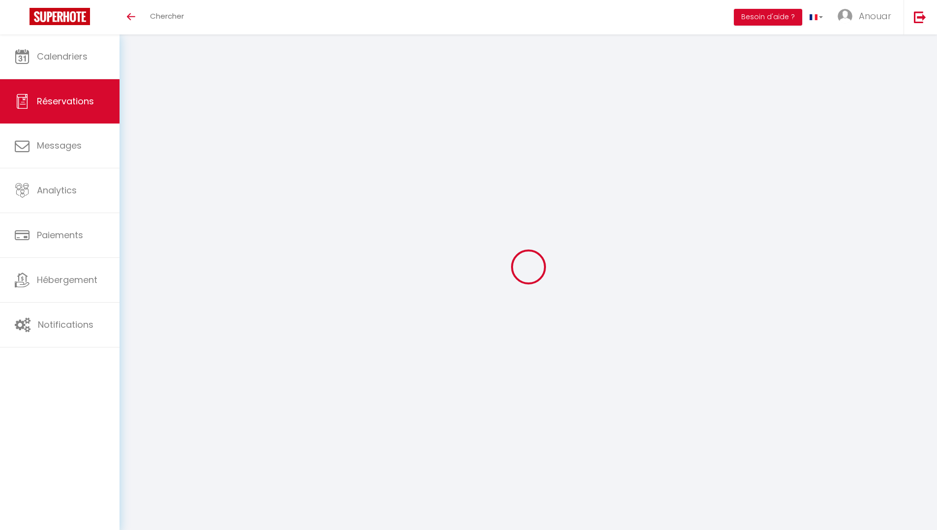
checkbox input "false"
select select
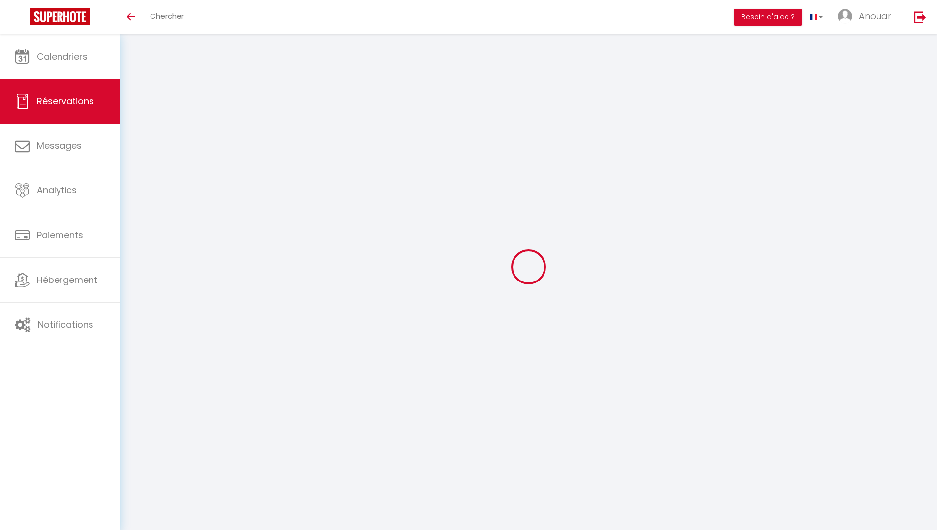
select select
checkbox input "false"
select select
type input "[PERSON_NAME]"
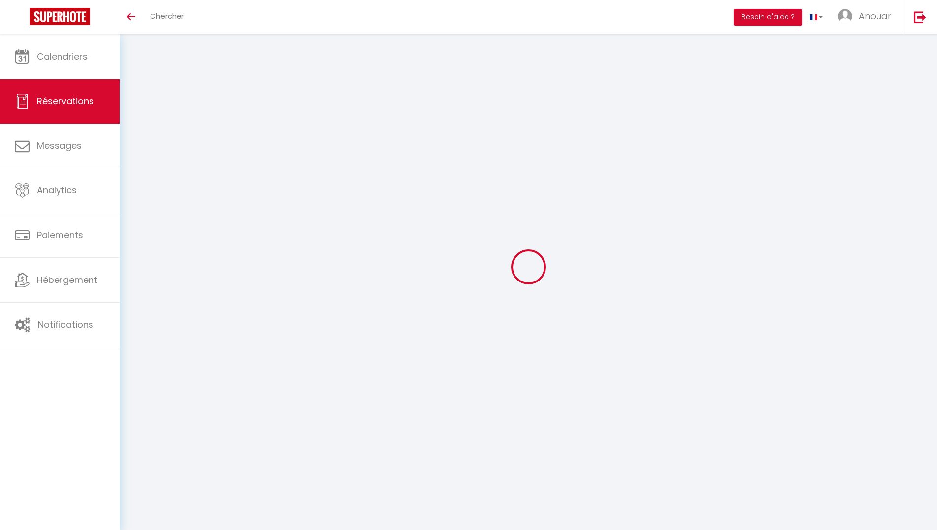
type input "ZAKARIYA"
type input "[EMAIL_ADDRESS][DOMAIN_NAME]"
type input "[PHONE_NUMBER]"
type input "0758716310"
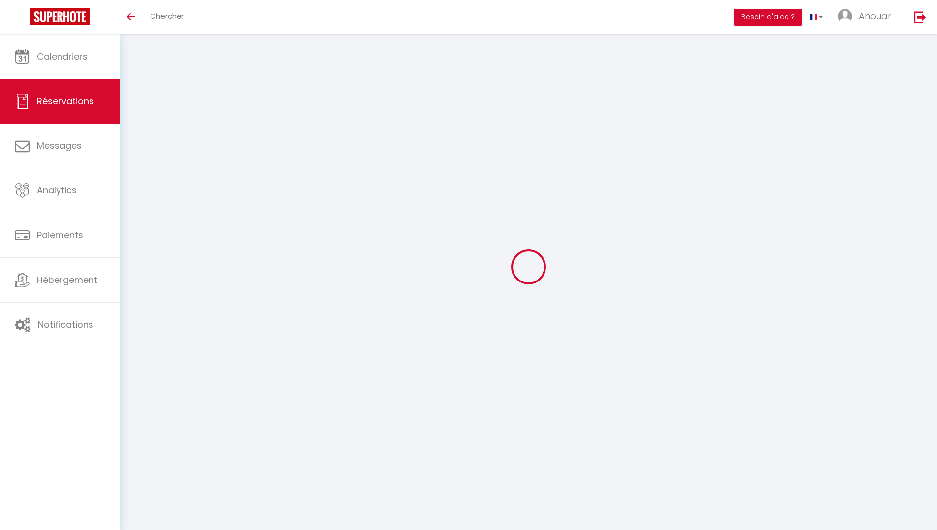
type input "35000"
type input "[STREET_ADDRESS]"
type input "[GEOGRAPHIC_DATA]"
select select "FR"
type input "94.01"
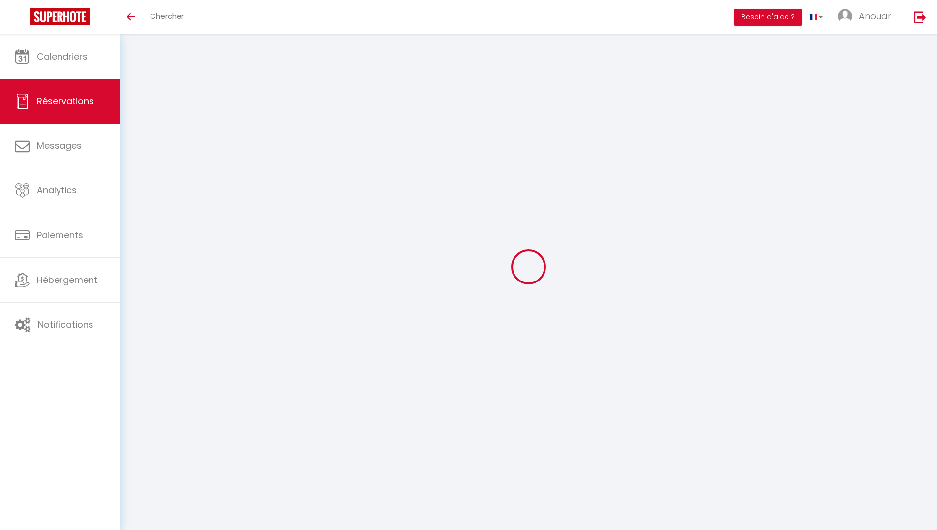
select select "5836"
select select "1"
select select
type input "2"
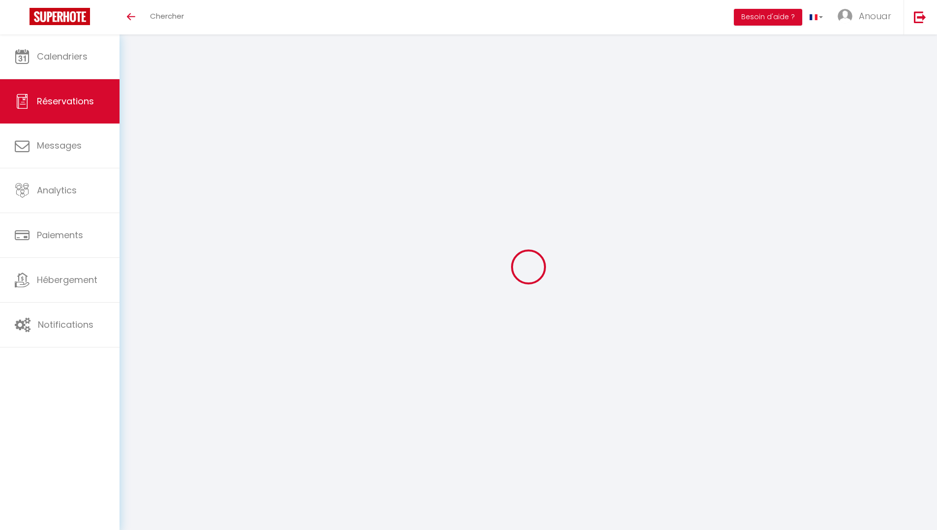
select select "12"
select select "15"
type input "553"
checkbox input "false"
type input "0"
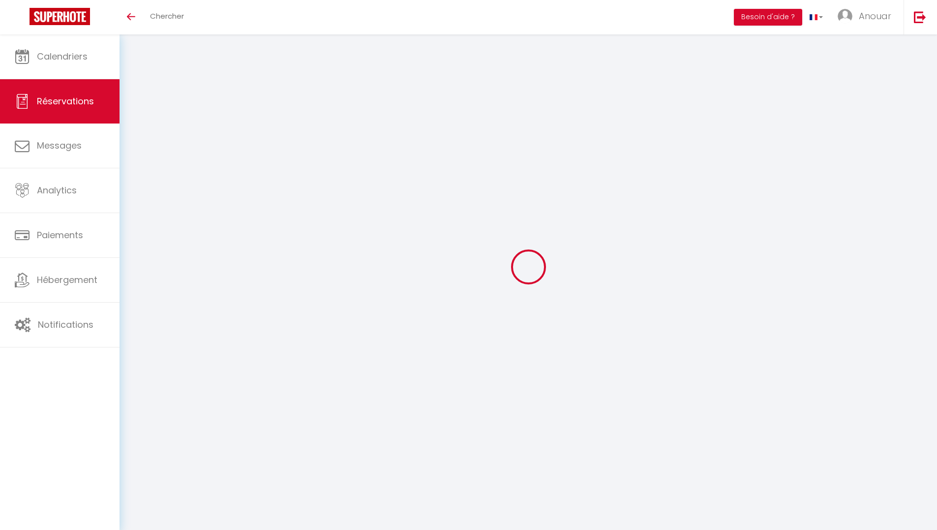
select select "2"
type input "0"
select select
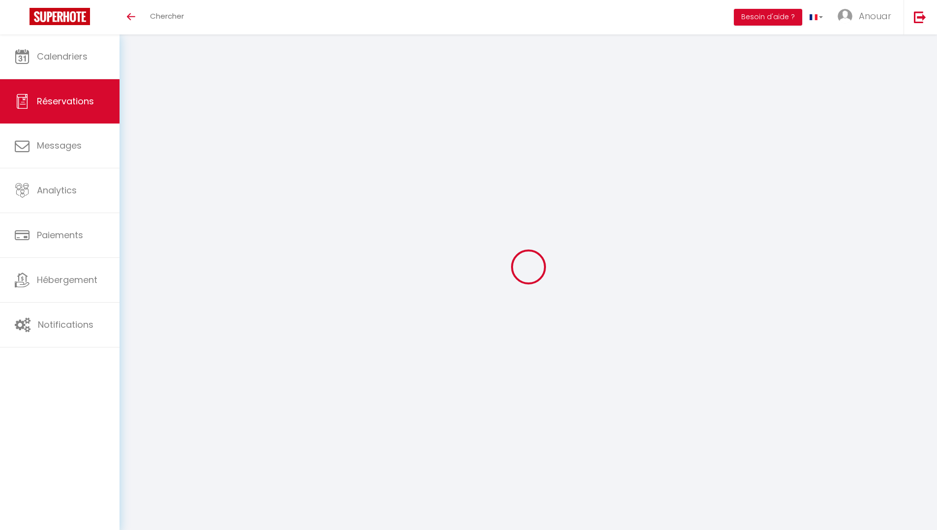
select select
checkbox input "false"
select select
checkbox input "false"
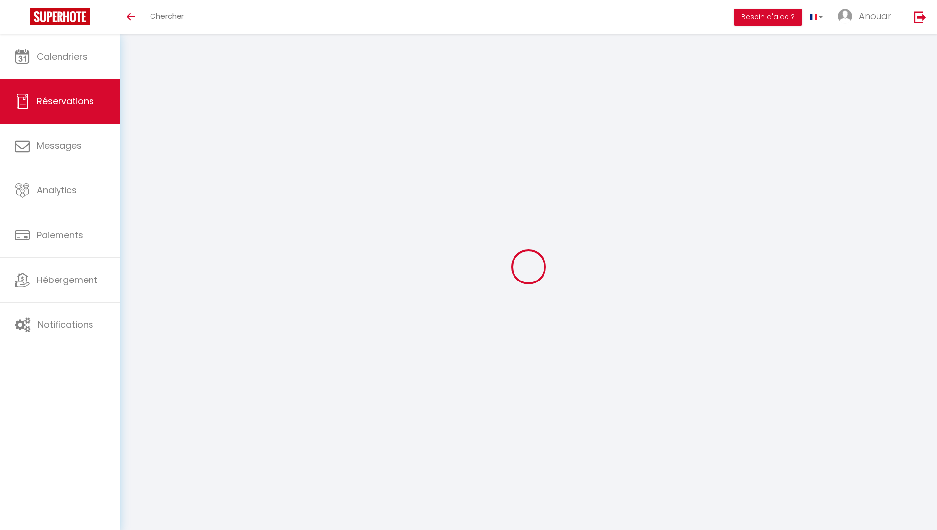
type textarea "Approximate time of arrival: between 08:00 and 09:00 Bonjour, Nous souhaiterion…"
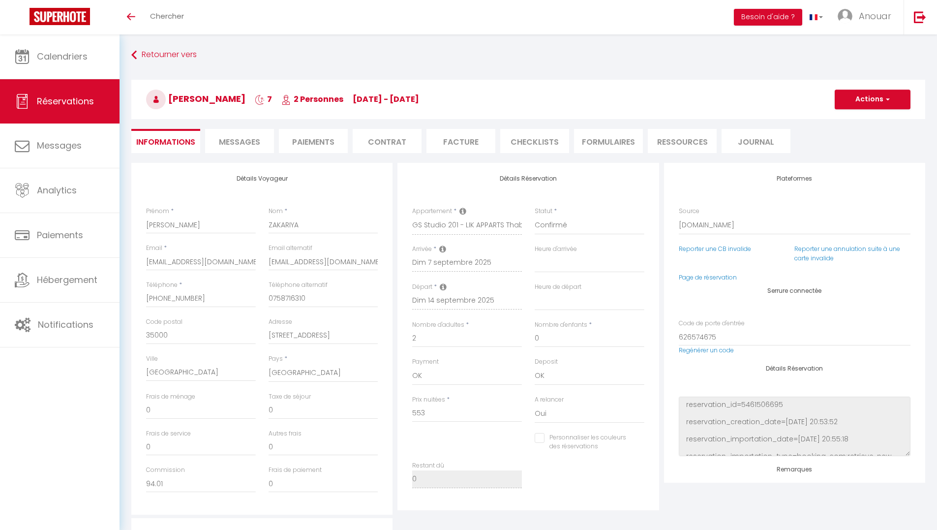
type input "5.75"
select select
checkbox input "false"
select select "15:00"
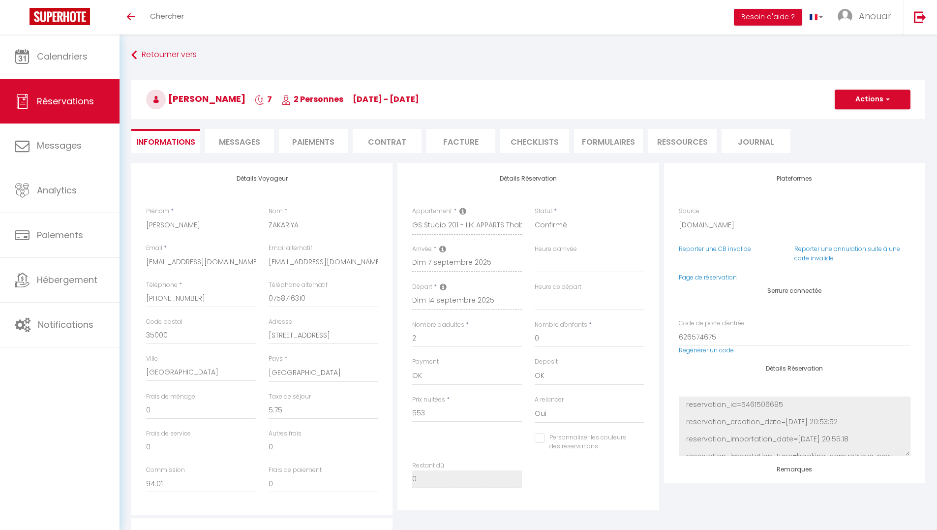
select select "11:00"
click at [234, 137] on span "Messages" at bounding box center [239, 141] width 41 height 11
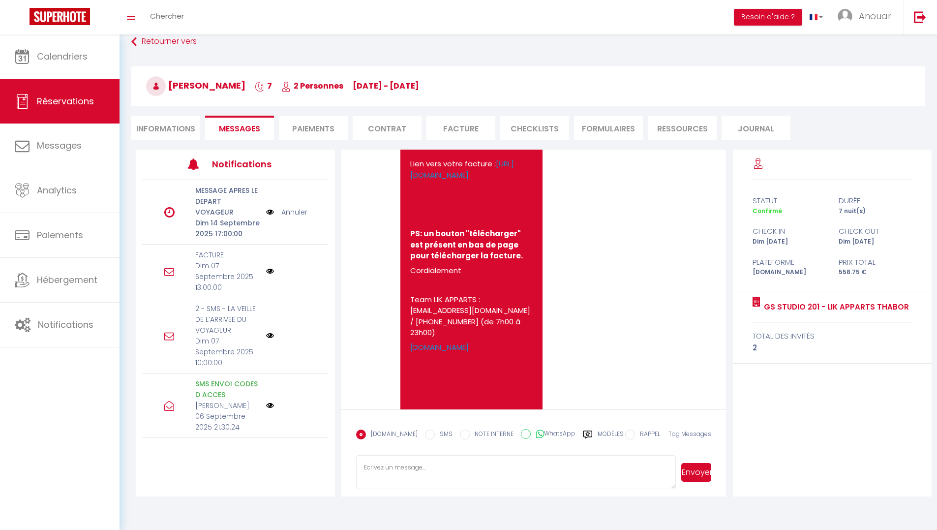
scroll to position [16, 0]
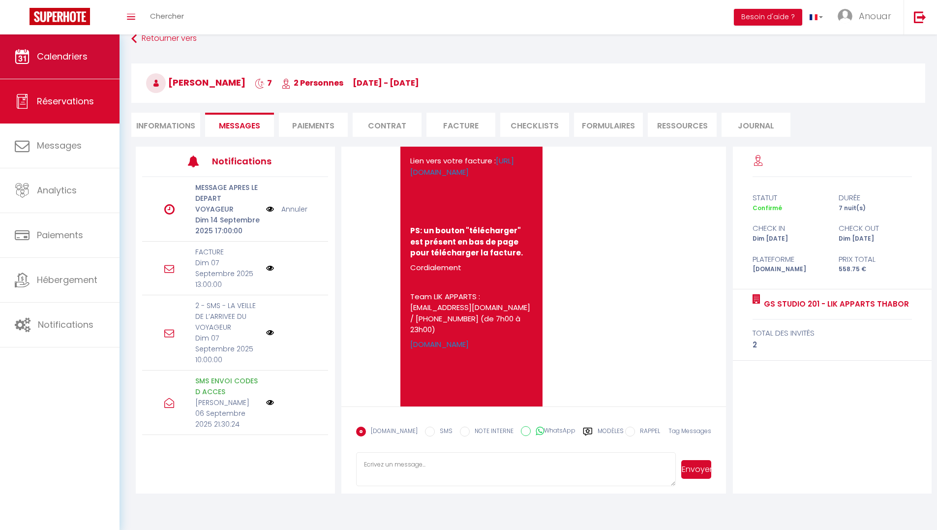
click at [70, 53] on span "Calendriers" at bounding box center [62, 56] width 51 height 12
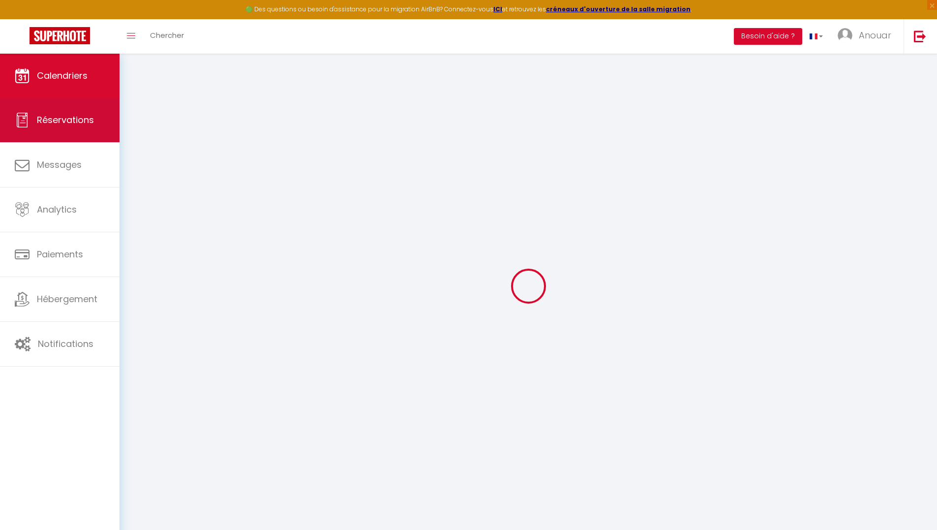
select select
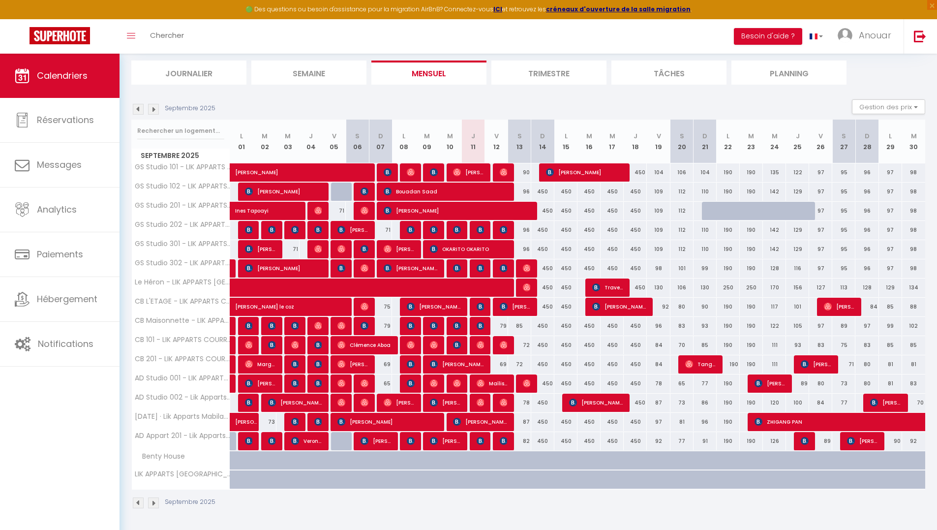
scroll to position [61, 0]
click at [483, 399] on img at bounding box center [481, 402] width 8 height 8
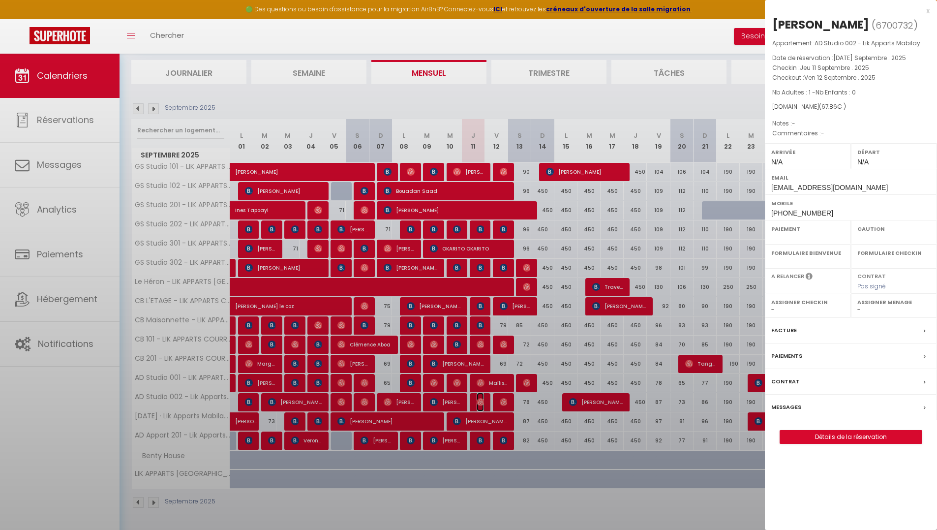
select select "OK"
select select "0"
select select "1"
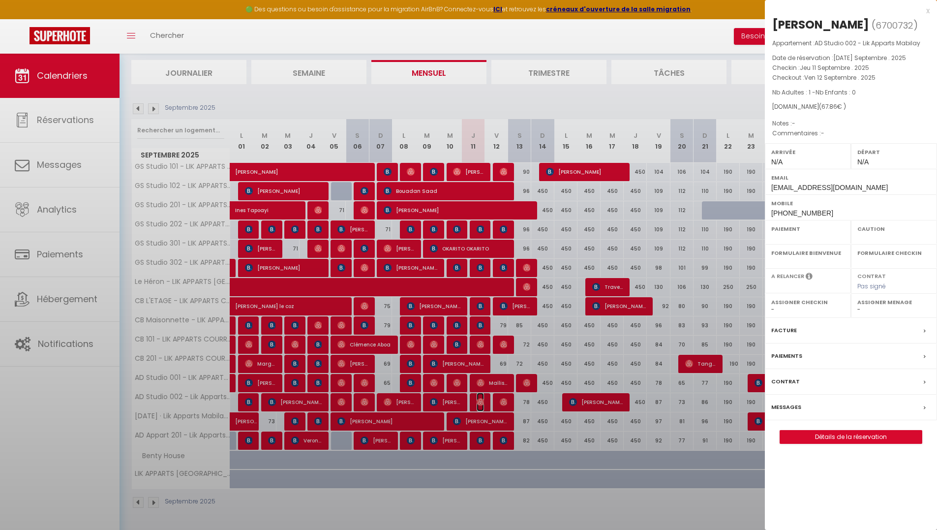
select select
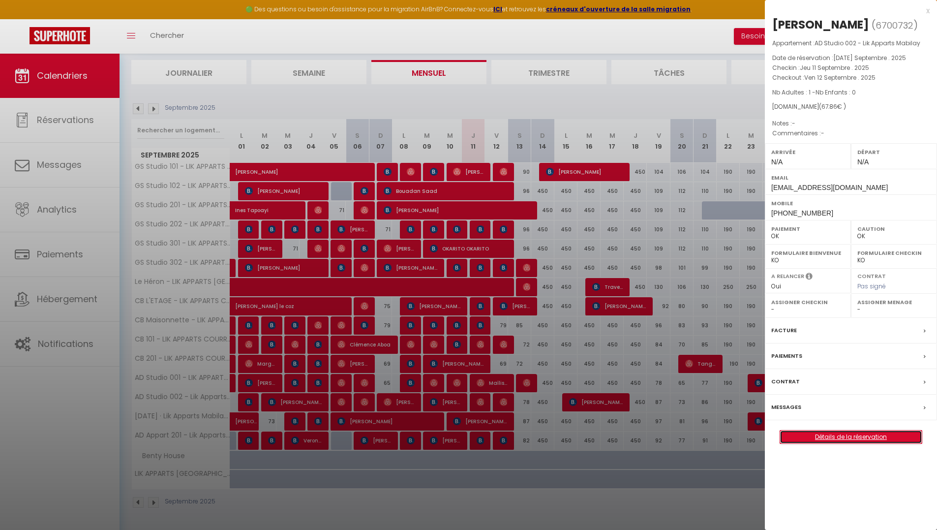
click at [855, 437] on link "Détails de la réservation" at bounding box center [851, 436] width 142 height 13
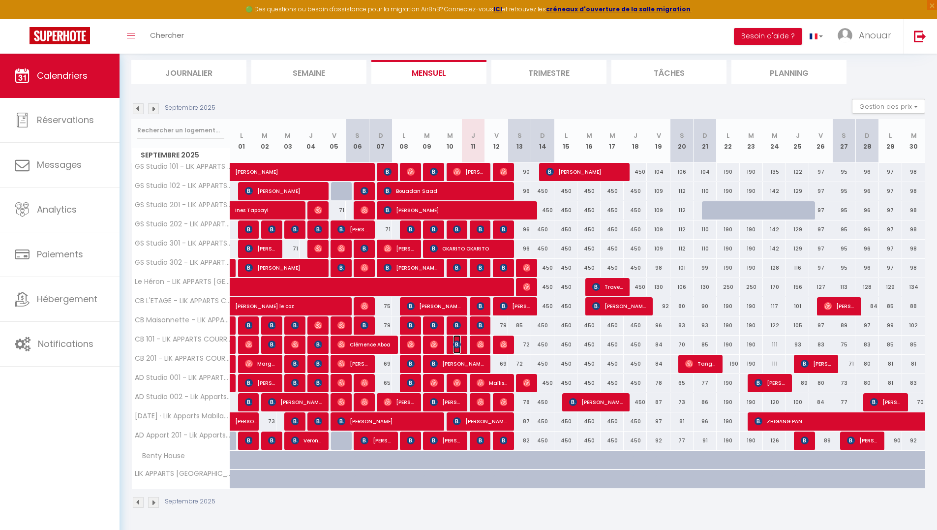
click at [461, 345] on img at bounding box center [457, 344] width 8 height 8
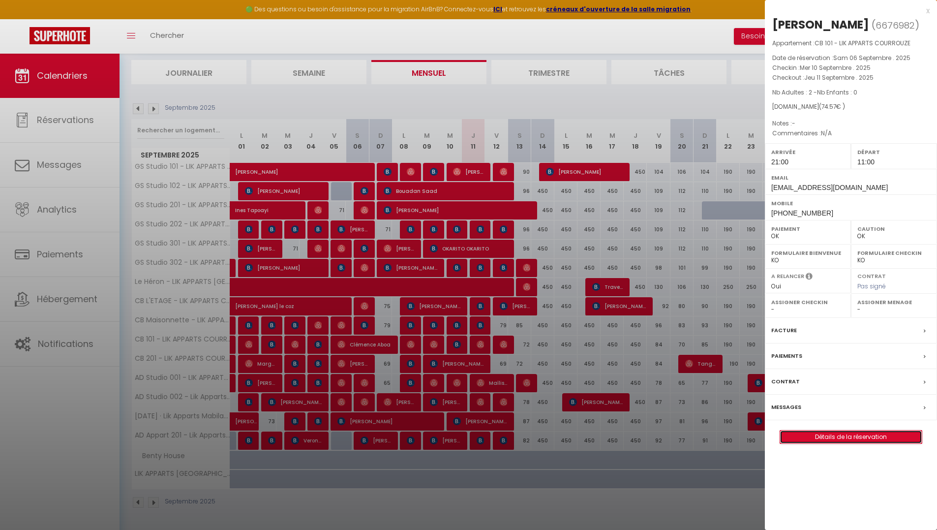
click at [813, 436] on link "Détails de la réservation" at bounding box center [851, 436] width 142 height 13
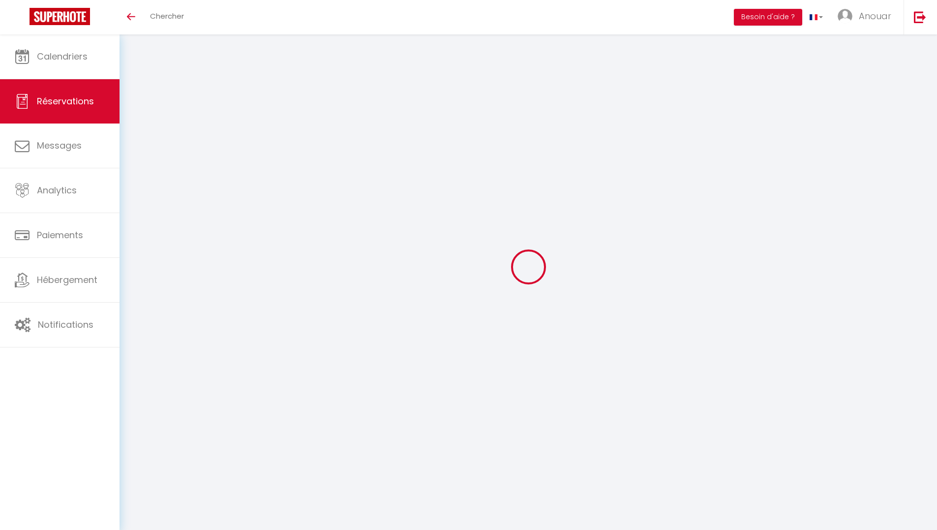
select select
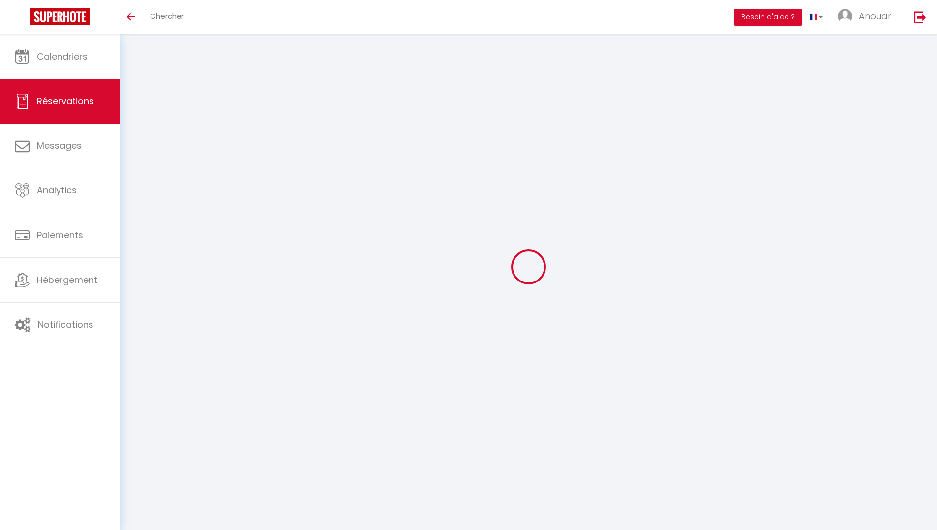
type input "Quentin"
type input "Hascoët"
type input "[EMAIL_ADDRESS][DOMAIN_NAME]"
type input "[PHONE_NUMBER]"
select select
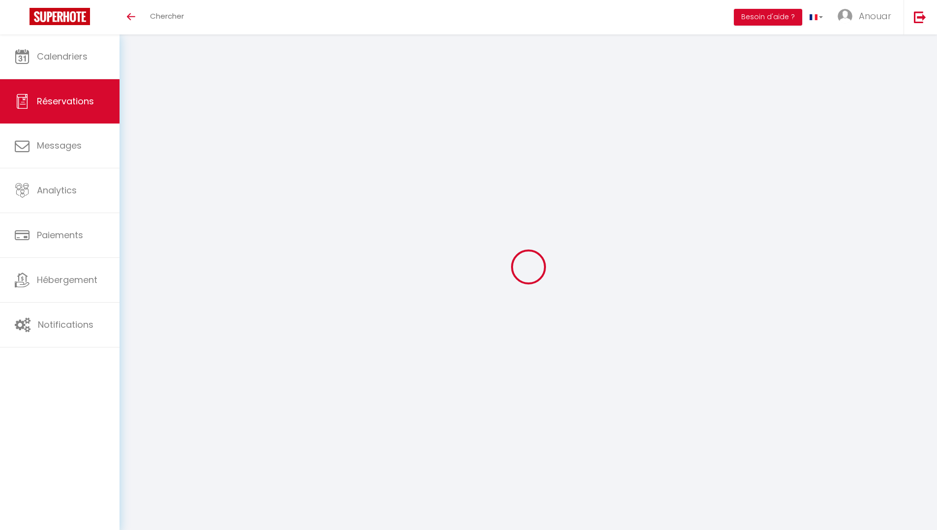
type input "9.75"
select select "11085"
select select "1"
select select
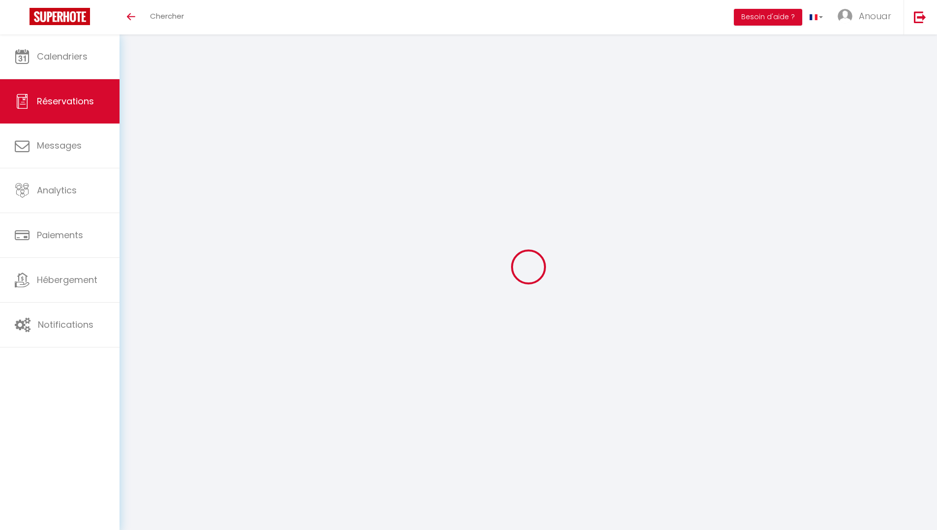
type input "1"
select select "12"
select select
type input "65"
checkbox input "false"
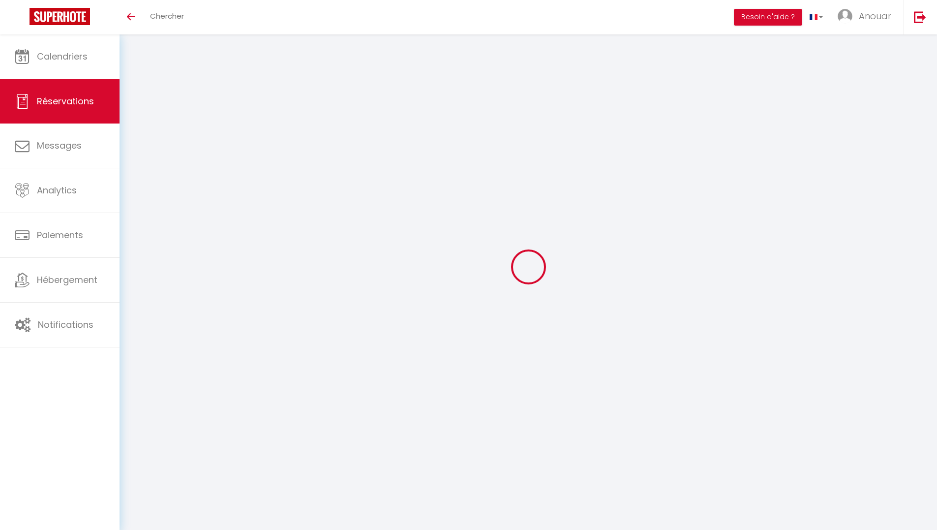
type input "0"
select select "1"
type input "0"
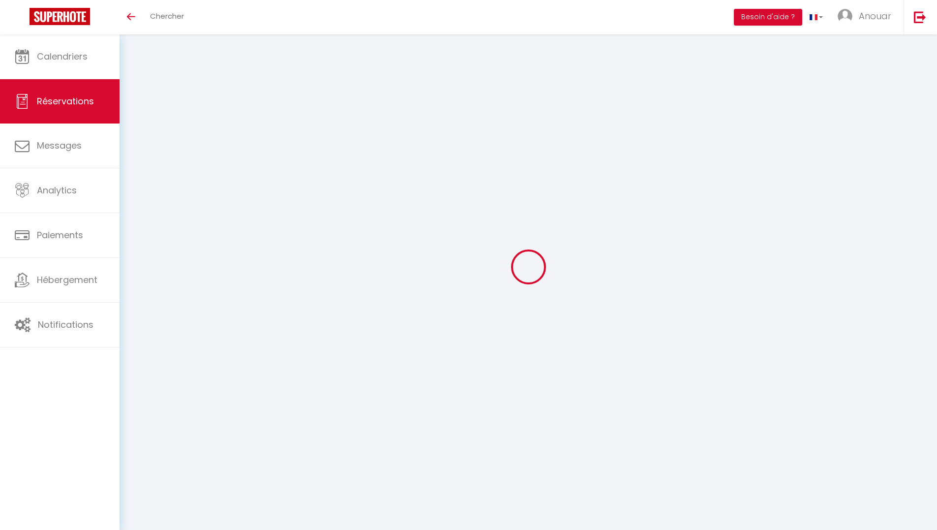
select select
select select "15"
checkbox input "false"
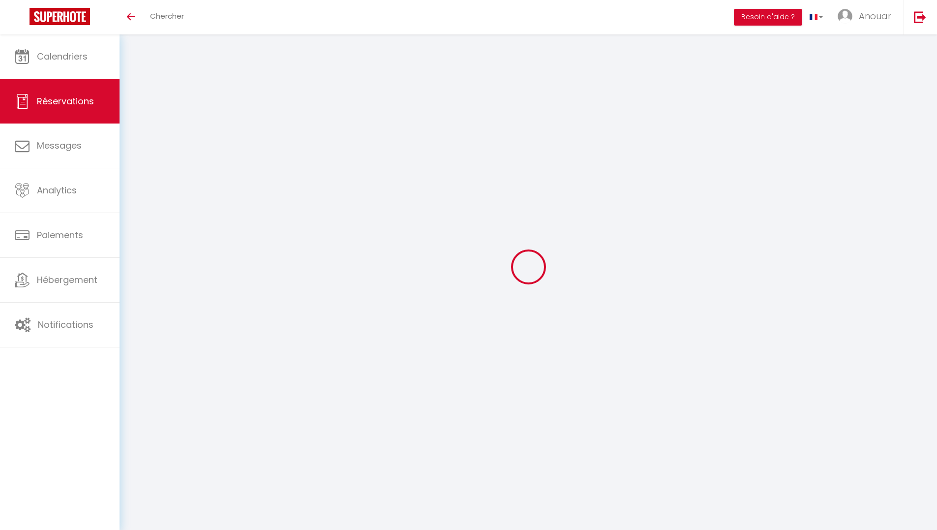
select select
checkbox input "false"
select select
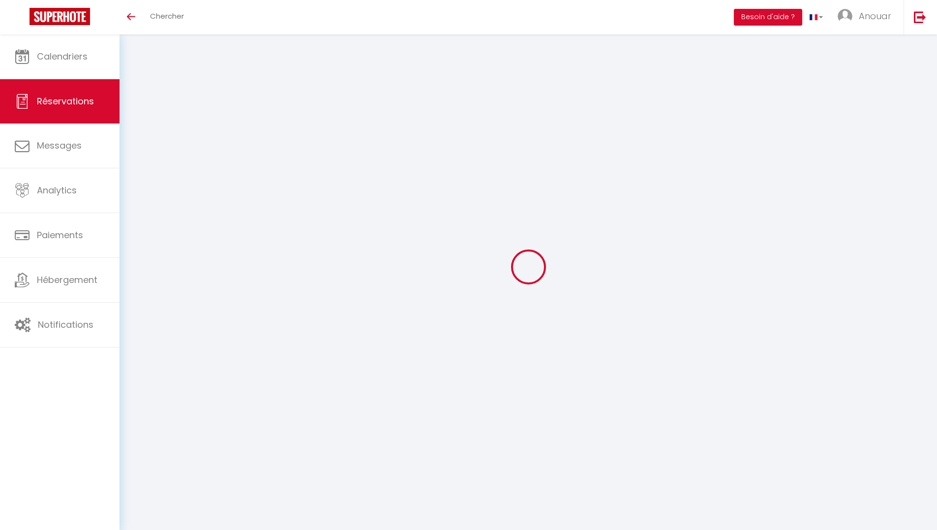
select select
checkbox input "false"
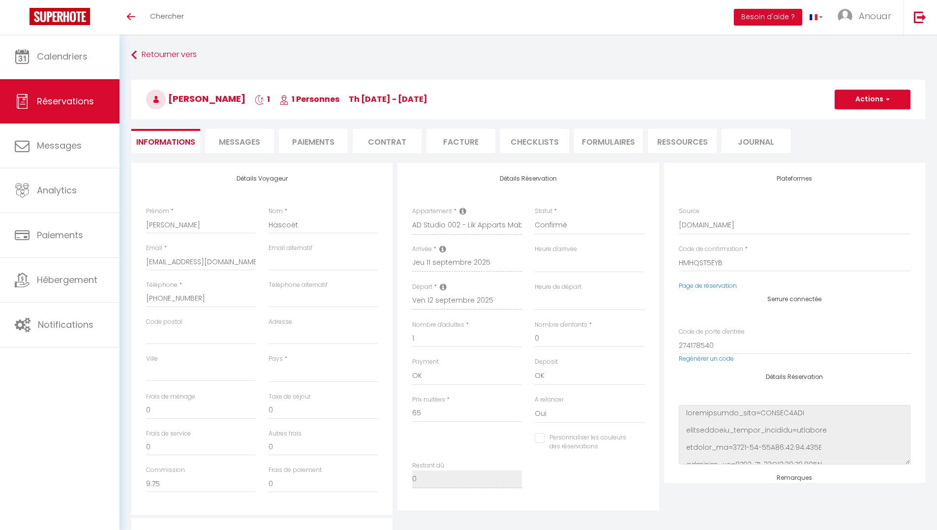
select select
type input "2.86"
select select
checkbox input "false"
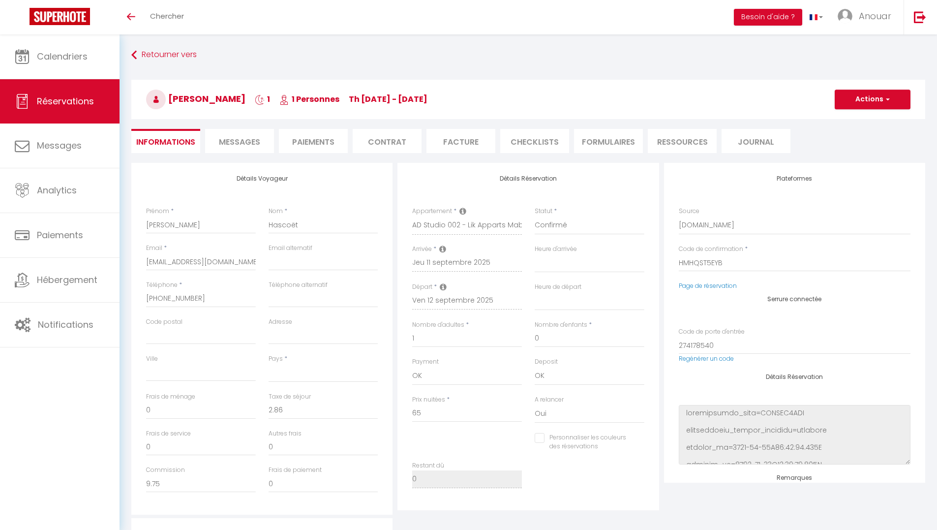
select select
checkbox input "false"
select select
click at [247, 142] on span "Messages" at bounding box center [239, 141] width 41 height 11
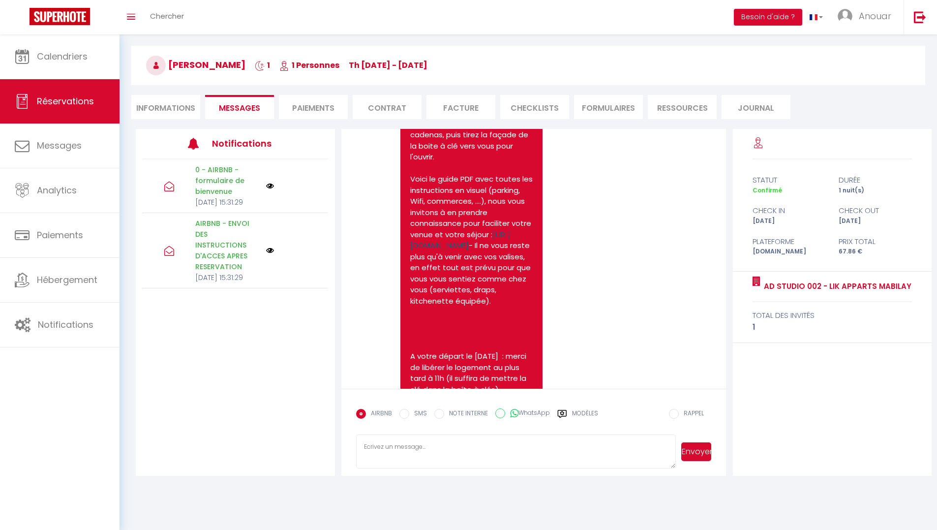
scroll to position [347, 0]
click at [473, 242] on link "https://drive.google.com/file/d/1ktetzK1qkVhGu6yxPr83Apqw8J78rxwa/view?usp=shar…" at bounding box center [460, 238] width 100 height 22
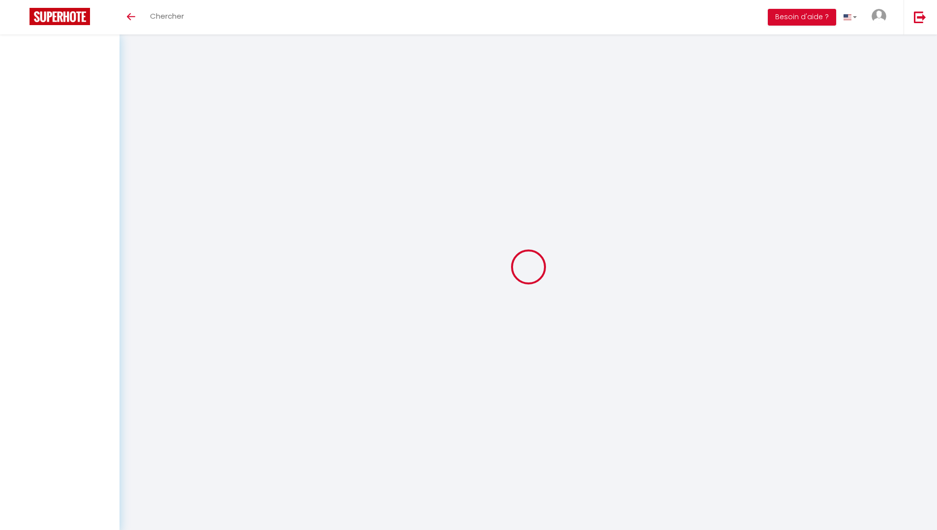
select select
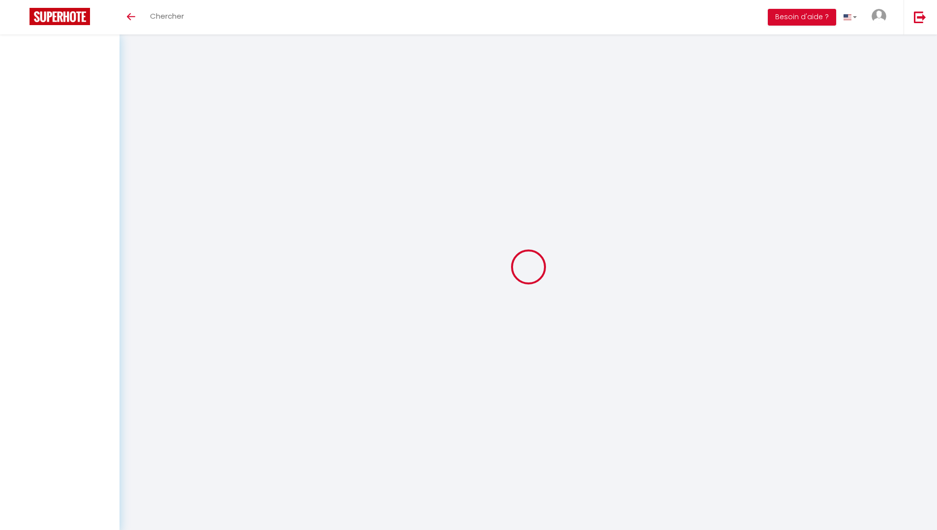
select select
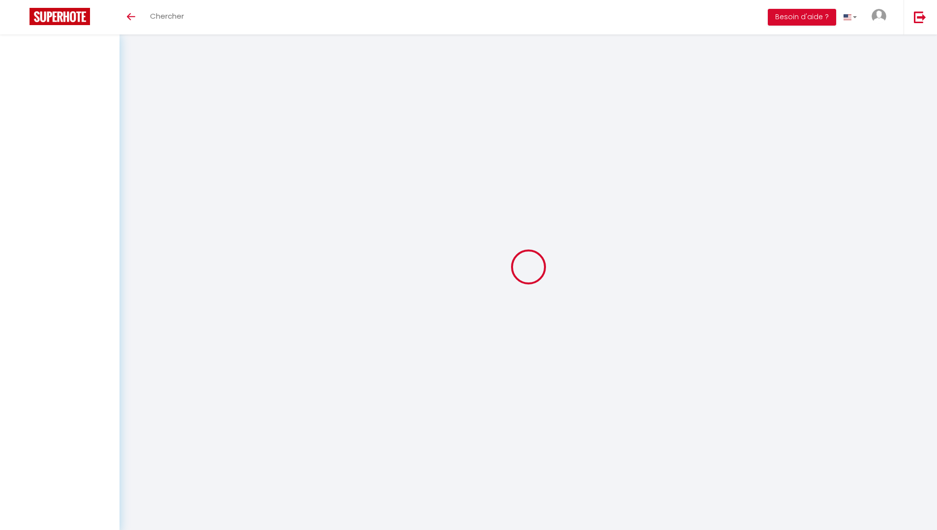
checkbox input "false"
select select
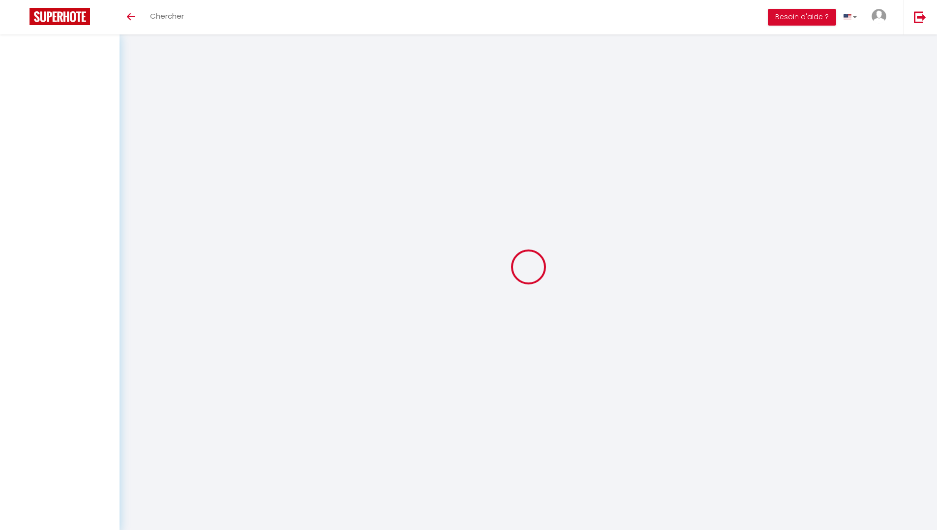
select select
checkbox input "false"
select select
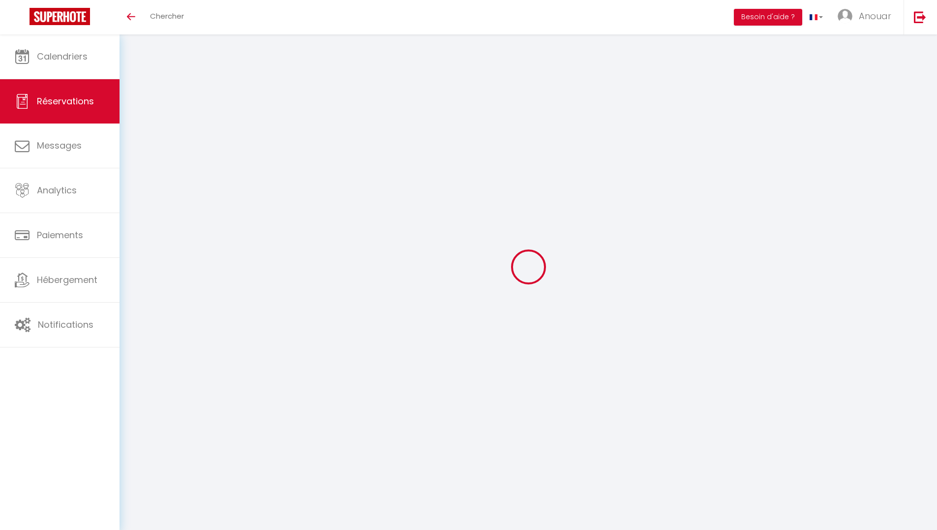
type input "[PERSON_NAME]"
type input "Manesse"
type input "[EMAIL_ADDRESS][DOMAIN_NAME]"
type input "[PERSON_NAME][EMAIL_ADDRESS][DOMAIN_NAME]"
type input "[PHONE_NUMBER]"
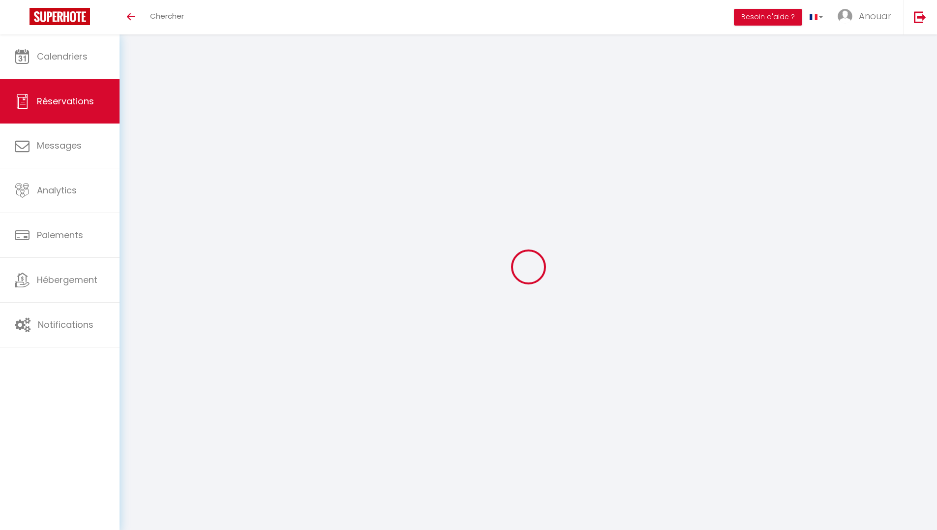
type input "0770358223"
type input "4 route d’assainvillers"
type input "MONTDIDIER"
select select "FR"
type input "12.55"
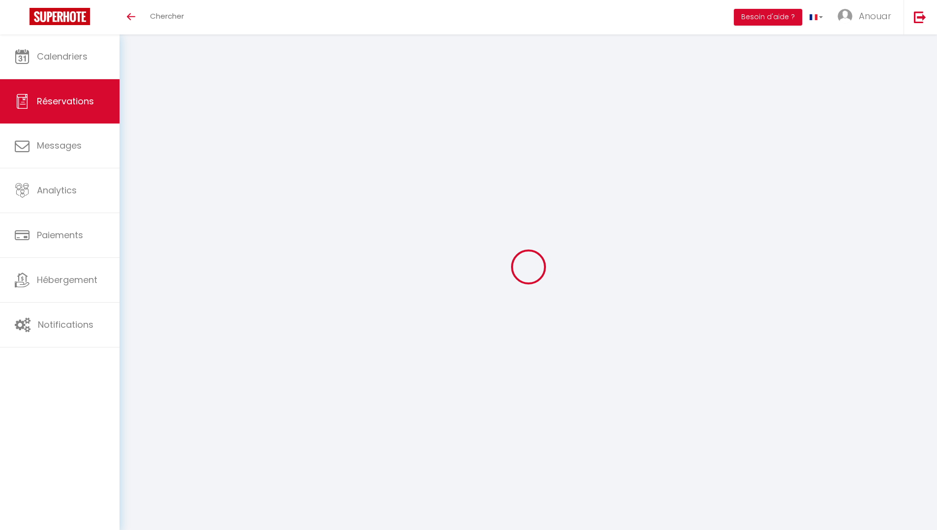
select select "5839"
select select "1"
select select
type input "2"
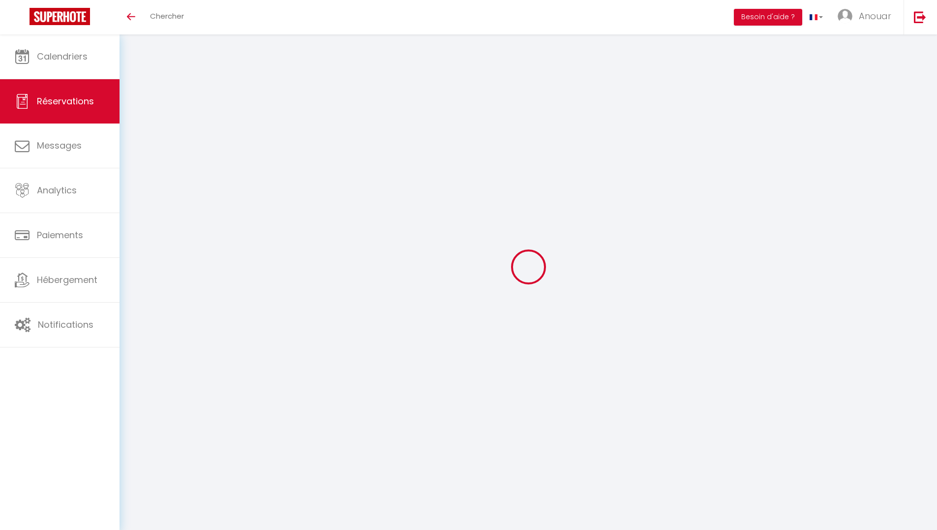
select select "12"
select select "15"
type input "73.8"
checkbox input "false"
type input "0"
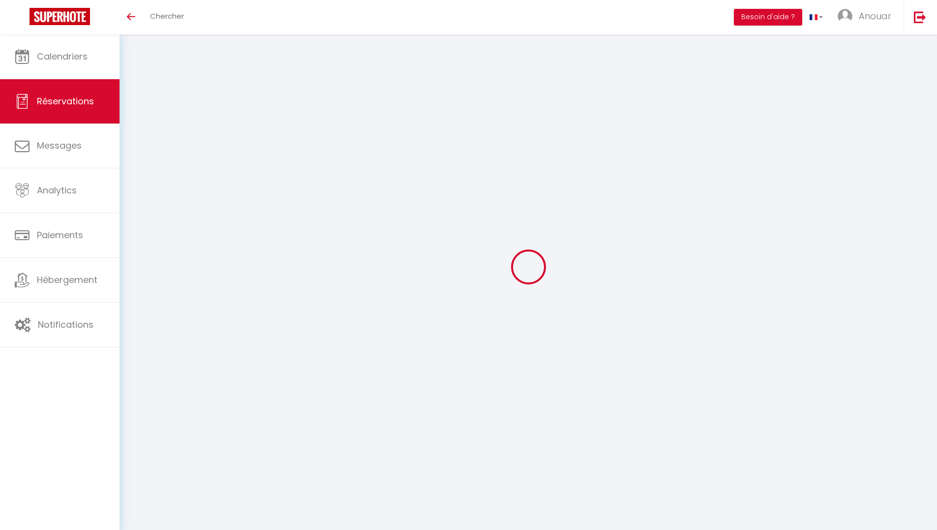
select select "2"
type input "0"
select select
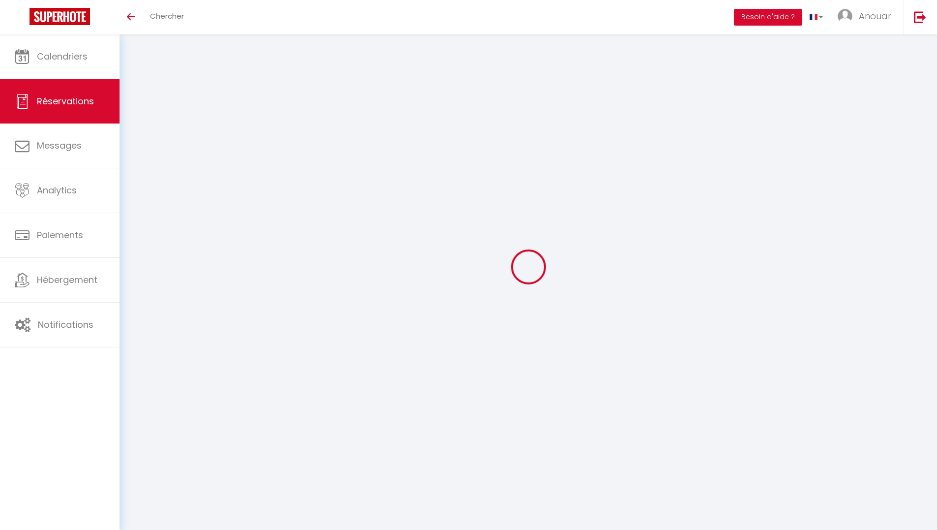
select select
checkbox input "false"
select select
checkbox input "false"
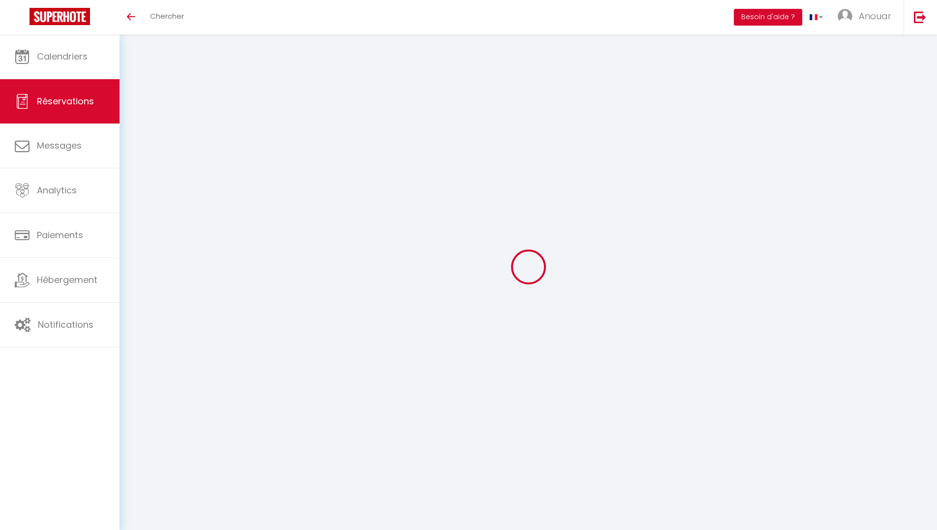
select select
checkbox input "false"
select select
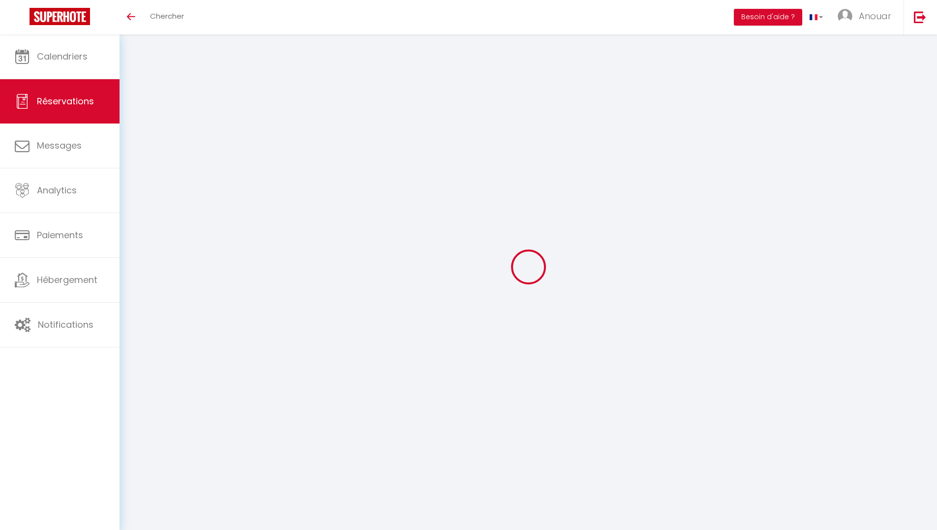
checkbox input "false"
type textarea "N/A"
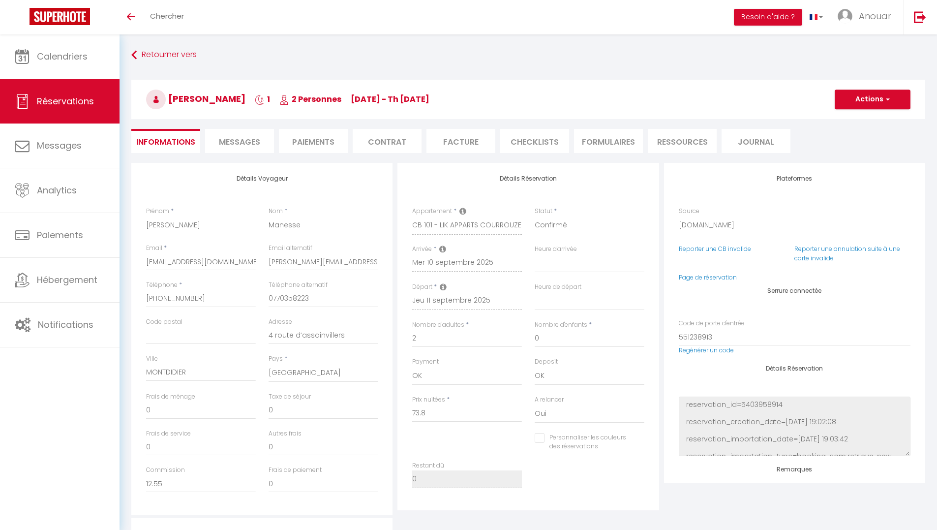
type input "0.77"
select select
checkbox input "false"
select select "21:00"
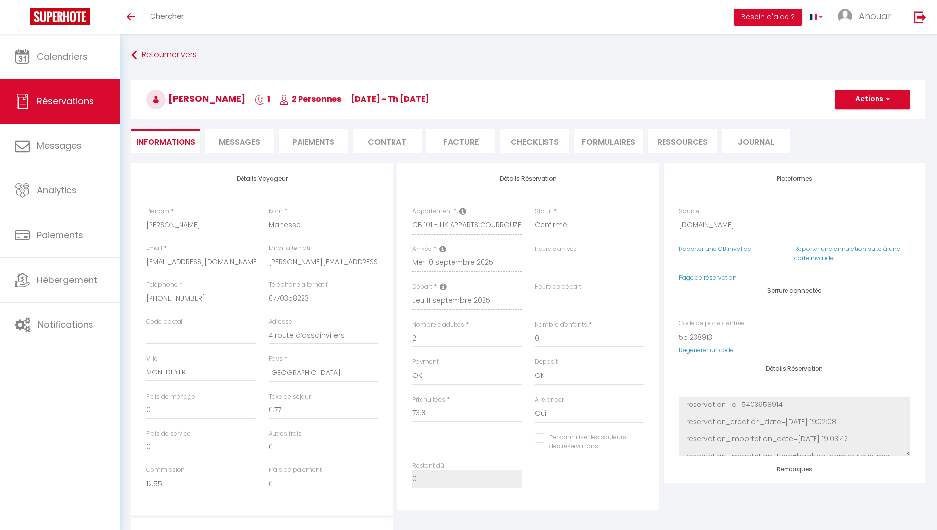
select select "11:00"
click at [230, 142] on span "Messages" at bounding box center [239, 141] width 41 height 11
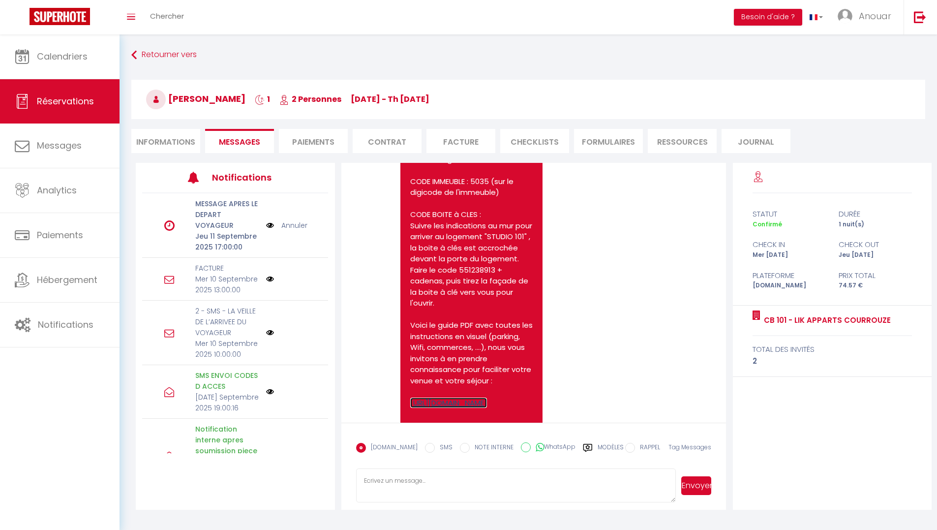
click at [487, 397] on link "https://drive.google.com/file/d/1J56uBptExiVzu-ou3aAK8Wv_4Ae_kuhn/view?usp=shar…" at bounding box center [448, 402] width 77 height 10
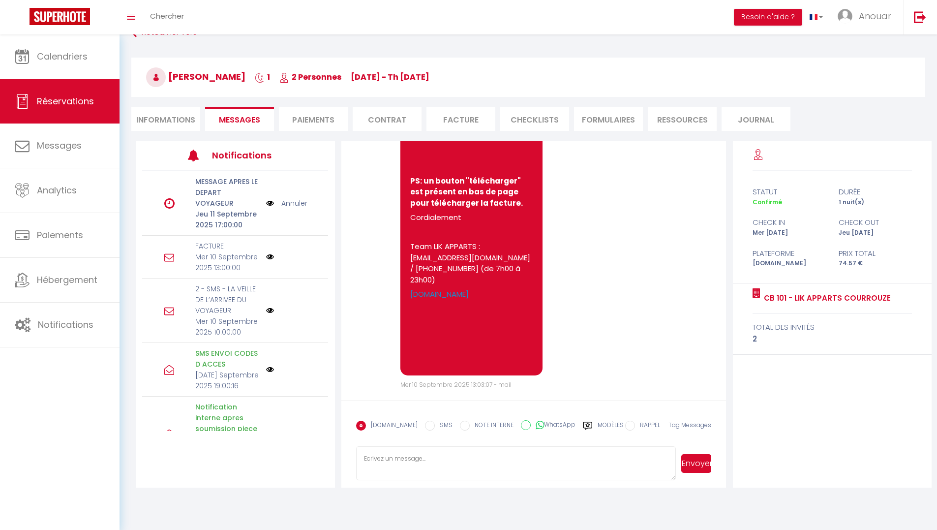
scroll to position [34, 0]
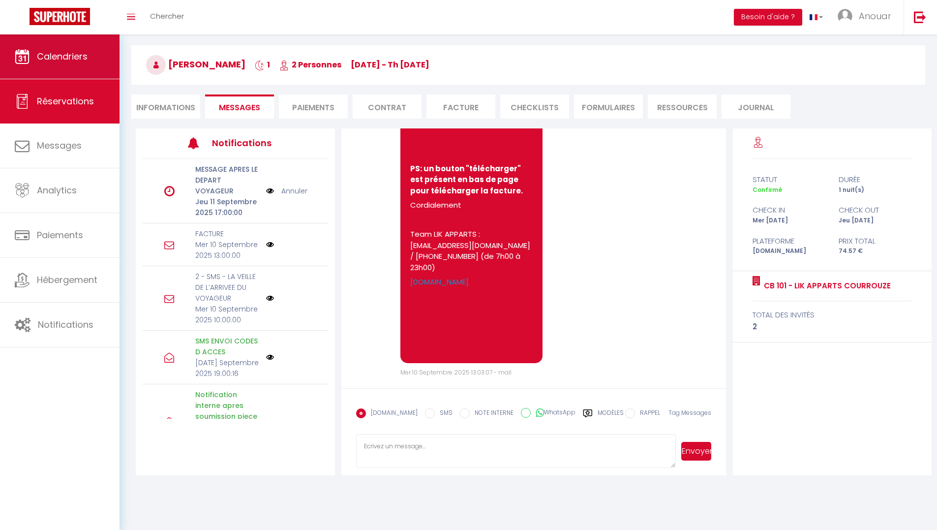
click at [53, 55] on span "Calendriers" at bounding box center [62, 56] width 51 height 12
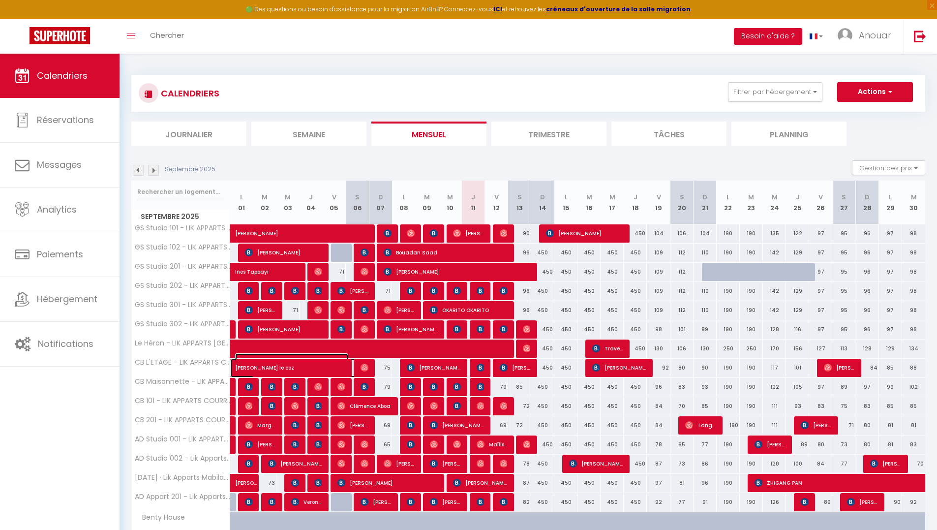
click at [304, 368] on span "Diane le coz" at bounding box center [291, 362] width 113 height 19
select select "OK"
select select "0"
select select "1"
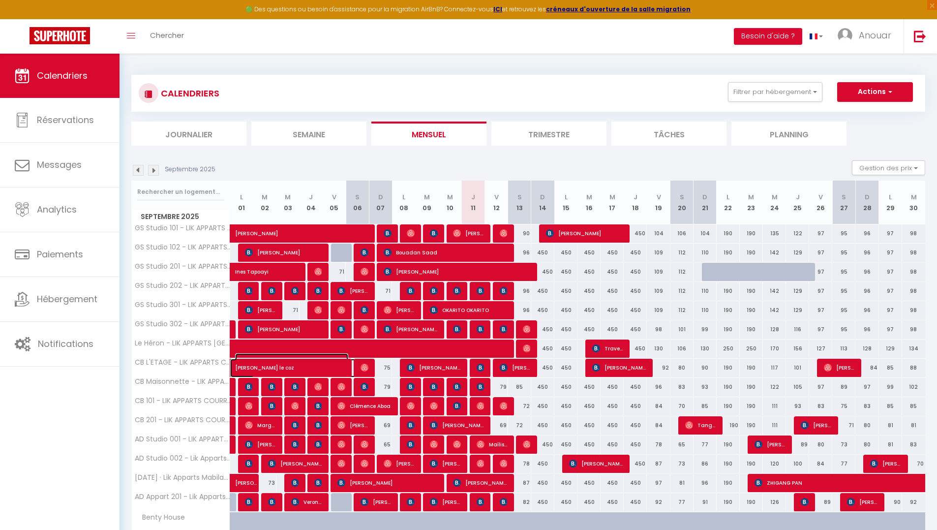
select select "1"
select select
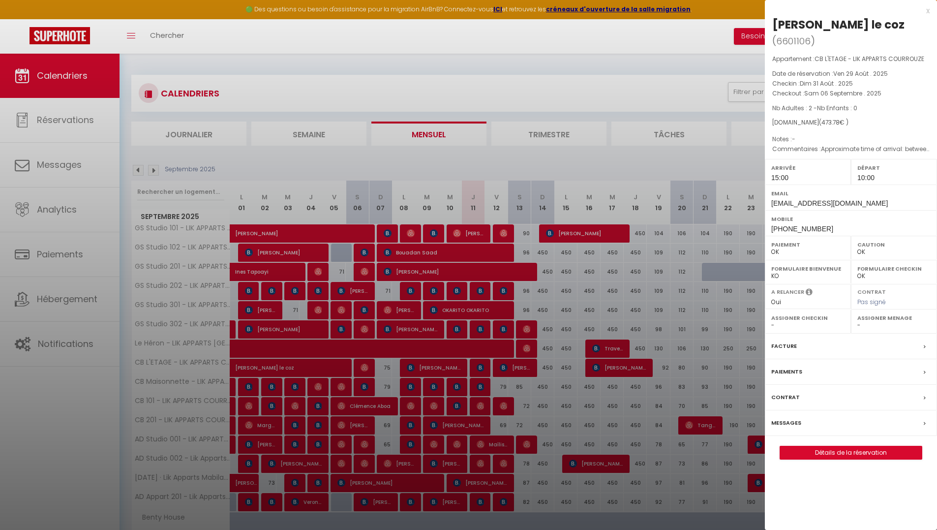
click at [385, 372] on div at bounding box center [468, 265] width 937 height 530
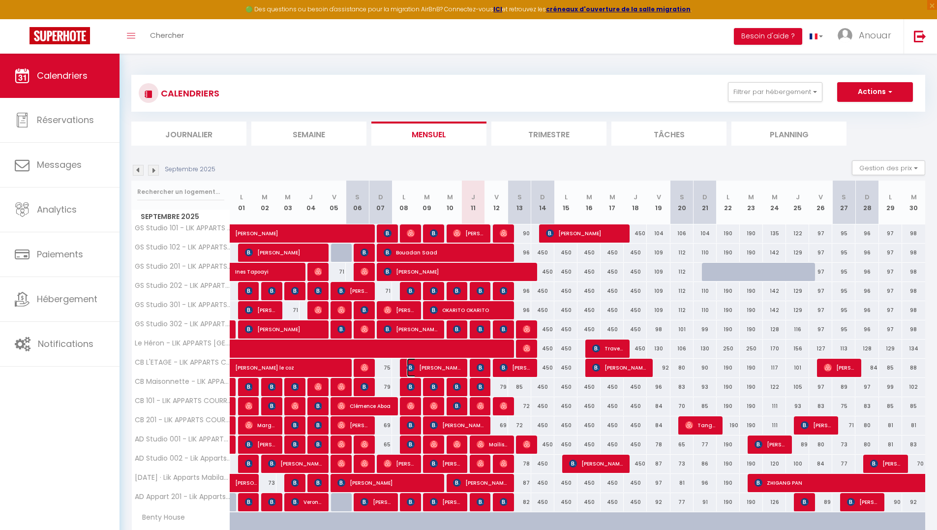
click at [449, 368] on span "Anthony Tomczak" at bounding box center [434, 367] width 54 height 19
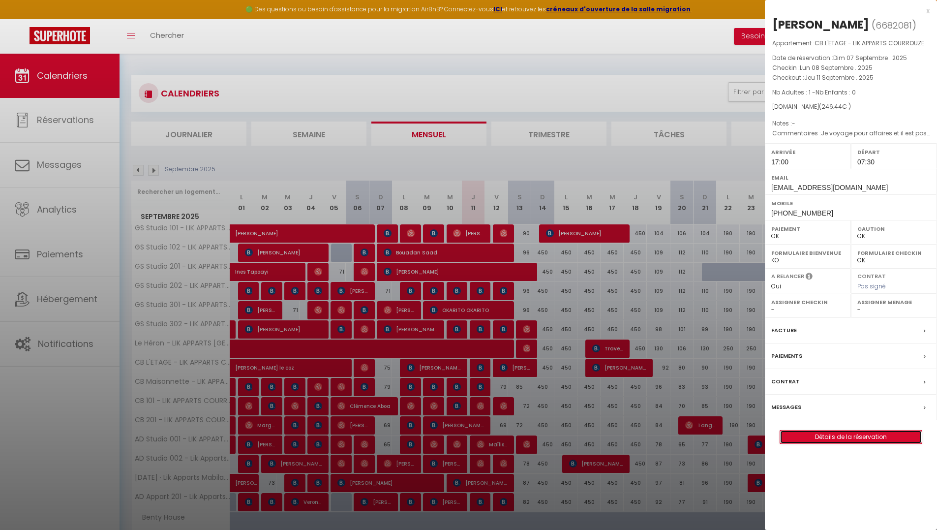
click at [876, 438] on link "Détails de la réservation" at bounding box center [851, 436] width 142 height 13
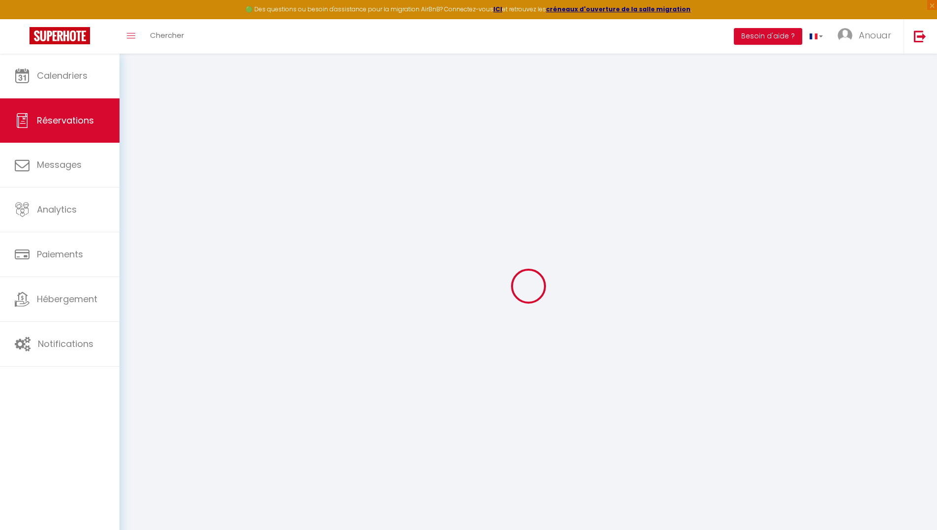
select select
checkbox input "false"
select select
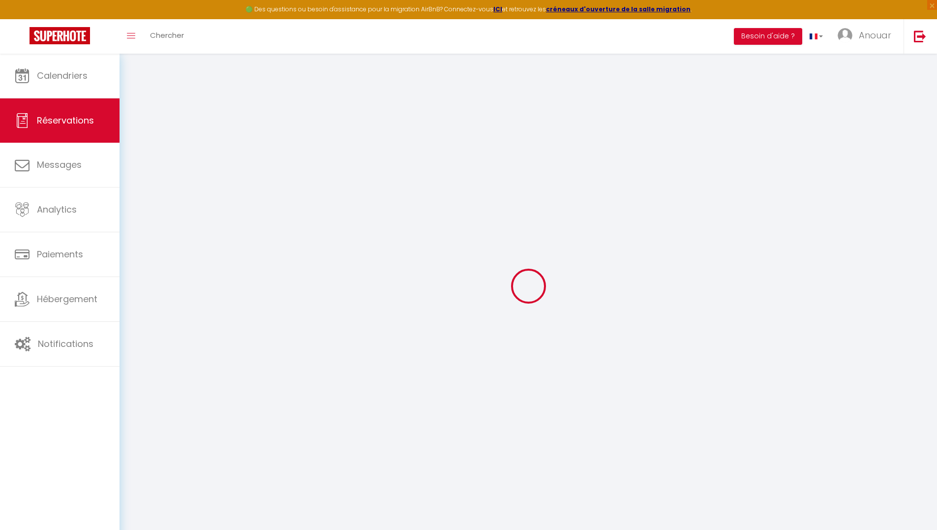
checkbox input "false"
type textarea "Je voyage pour affaires et il est possible que j'utilise la carte de crédit de …"
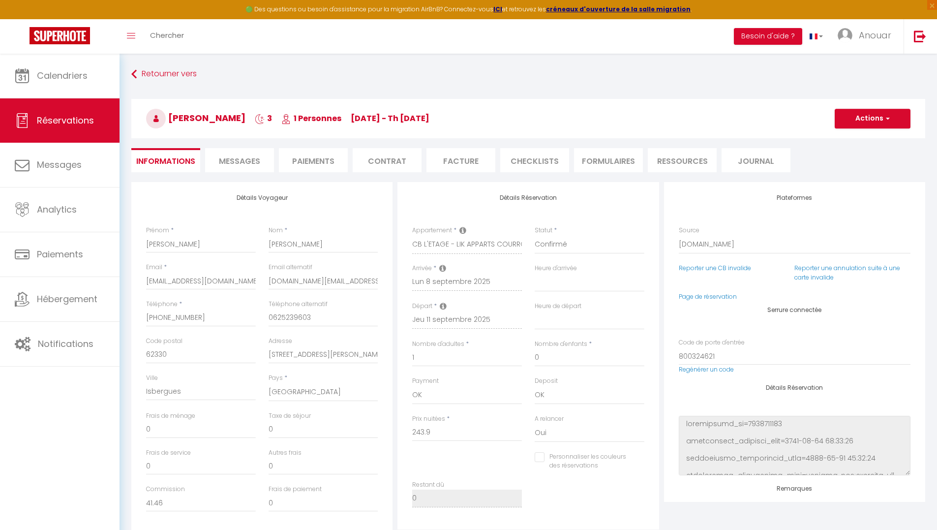
type input "2.54"
select select
checkbox input "false"
select select "17:00"
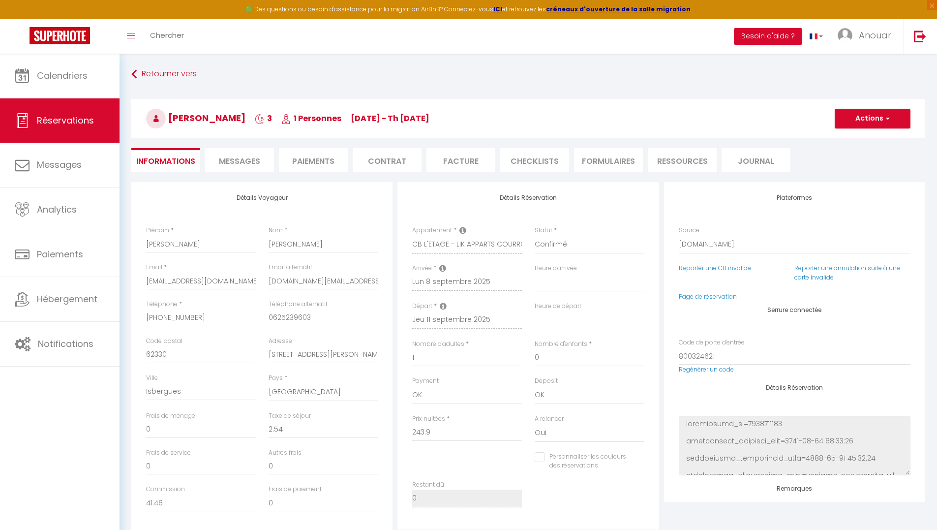
select select "07:30"
click at [934, 7] on span "×" at bounding box center [932, 5] width 10 height 10
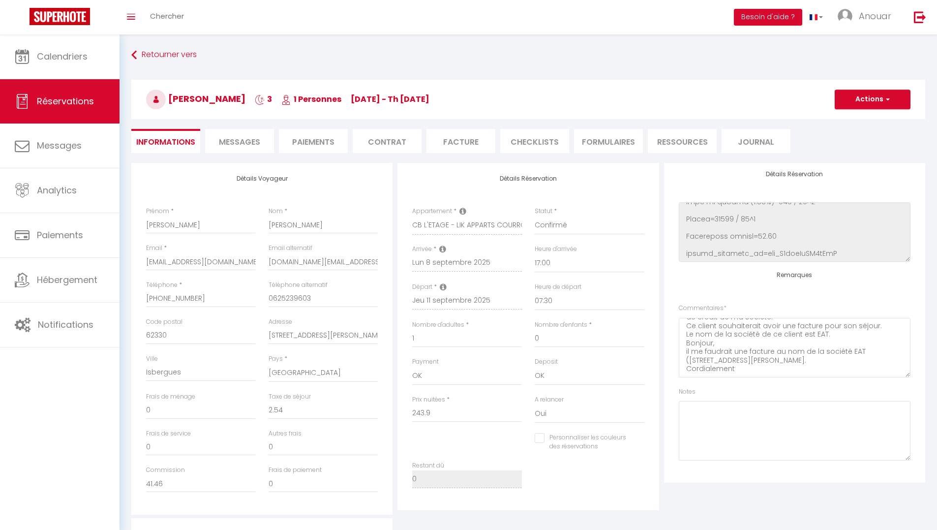
click at [459, 147] on li "Facture" at bounding box center [460, 141] width 69 height 24
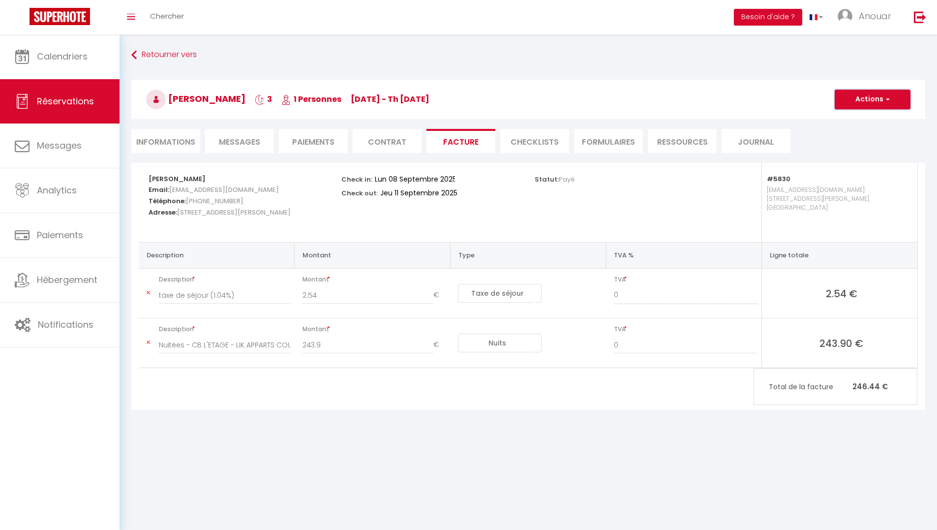
click at [866, 95] on button "Actions" at bounding box center [873, 100] width 76 height 20
click at [880, 135] on link "Aperçu et éditer" at bounding box center [865, 133] width 83 height 13
click at [230, 146] on span "Messages" at bounding box center [239, 141] width 41 height 11
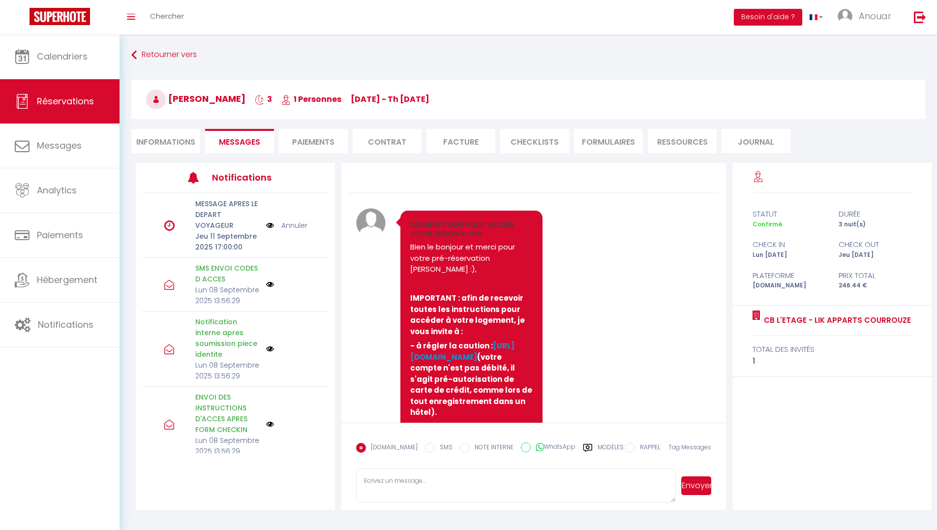
click at [173, 146] on li "Informations" at bounding box center [165, 141] width 69 height 24
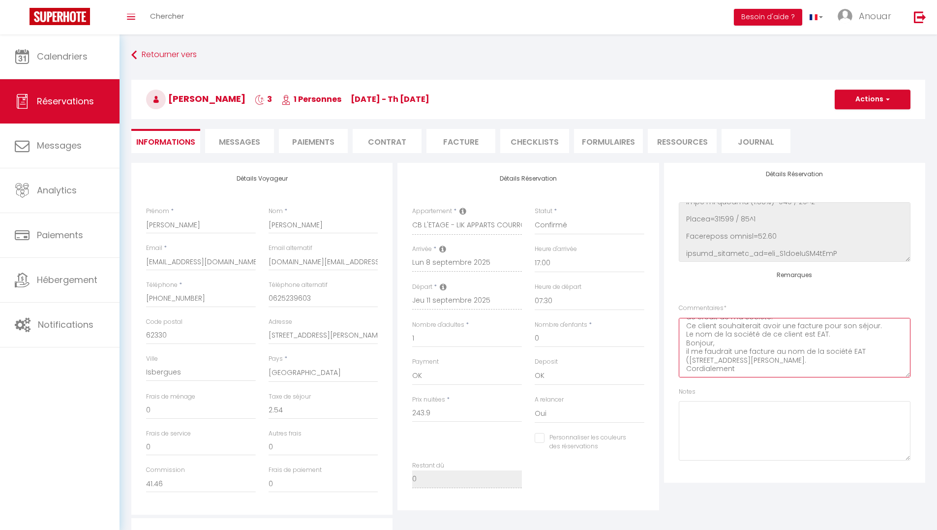
drag, startPoint x: 848, startPoint y: 350, endPoint x: 860, endPoint y: 351, distance: 11.8
click at [860, 351] on textarea "Je voyage pour affaires et il est possible que j'utilise la carte de crédit de …" at bounding box center [795, 348] width 232 height 60
click at [363, 259] on input "anthonytomczak.eat@gmail.com" at bounding box center [324, 262] width 110 height 18
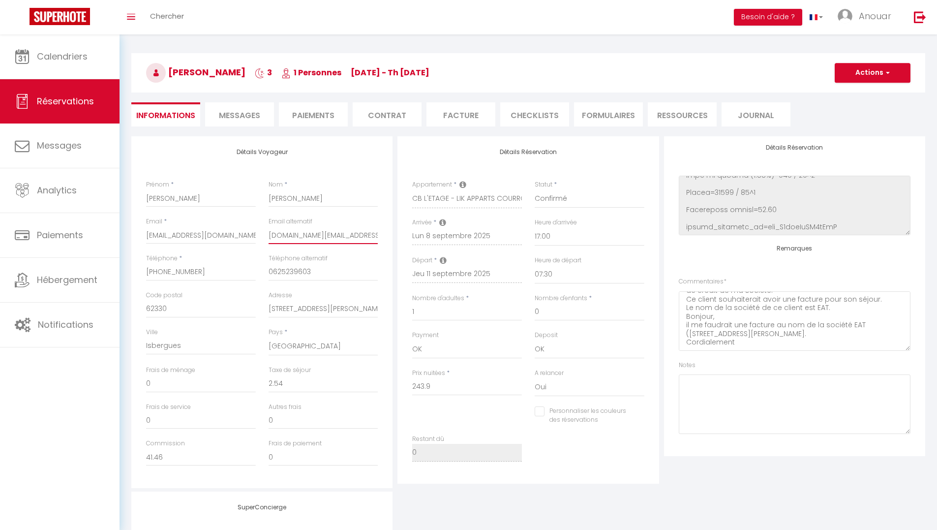
scroll to position [26, 0]
click at [507, 59] on h3 "Anthony Tomczak 3 1 Personnes Mo 08 Sep - Th 11 Sep" at bounding box center [528, 73] width 794 height 39
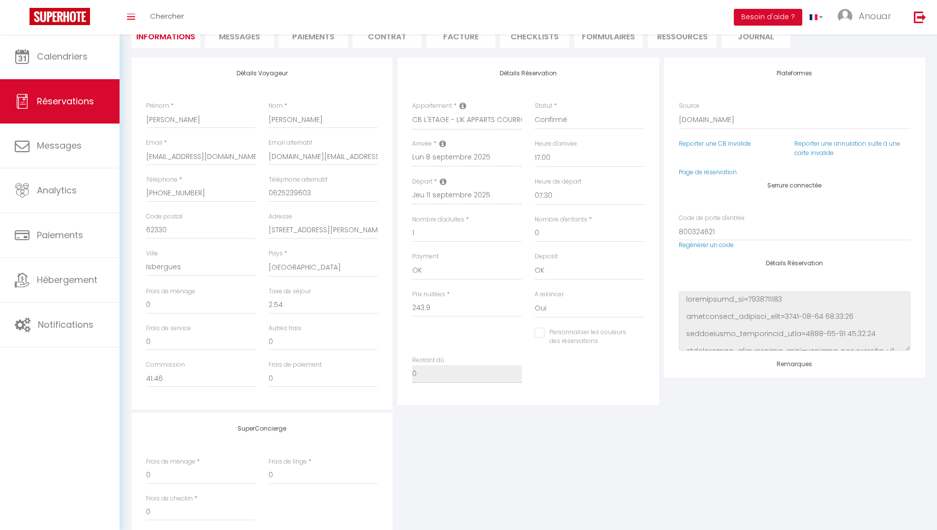
scroll to position [0, 0]
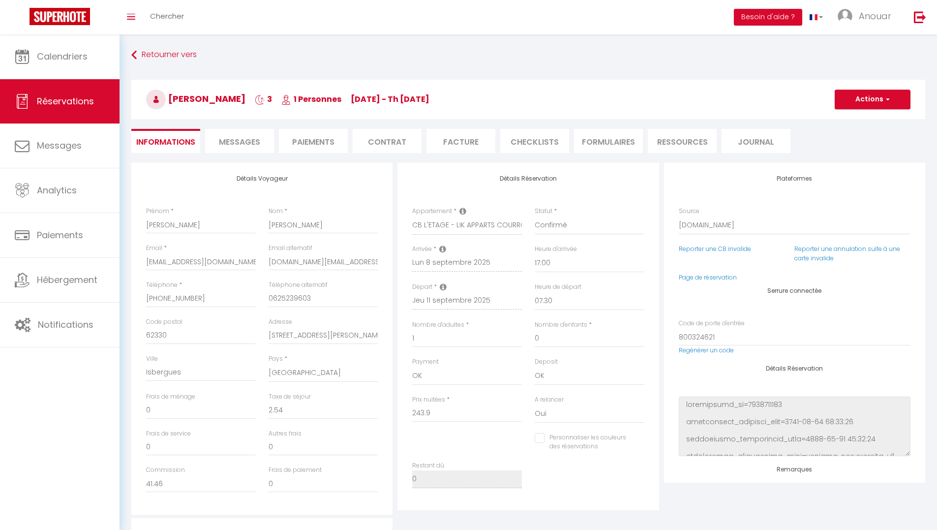
checkbox input "false"
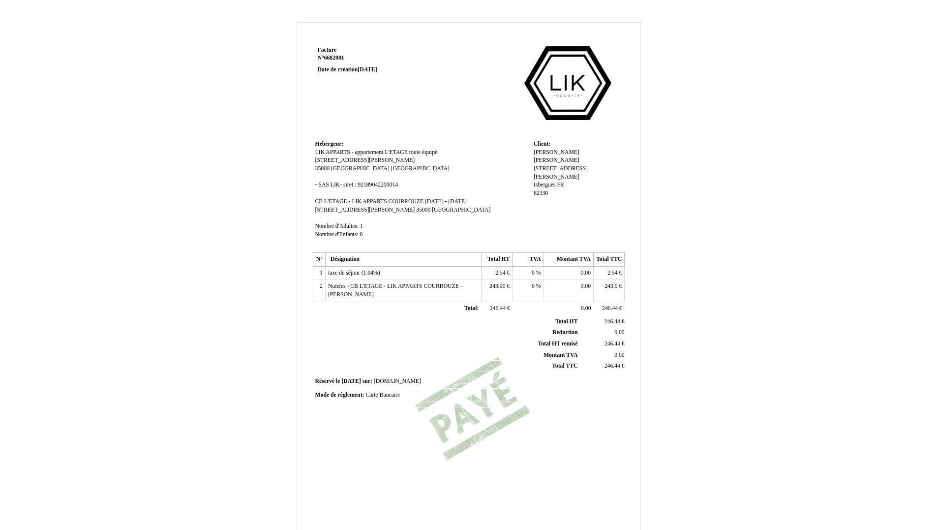
click at [555, 157] on span "[PERSON_NAME]" at bounding box center [557, 160] width 46 height 6
click at [548, 151] on span "[PERSON_NAME]" at bounding box center [557, 152] width 46 height 6
drag, startPoint x: 562, startPoint y: 151, endPoint x: 528, endPoint y: 151, distance: 33.9
click at [528, 151] on tr "Hebergeur: Hebergeur: LIK APPARTS - appartement L'ETAGE toute équipé LIK APPART…" at bounding box center [469, 194] width 312 height 112
paste input "EAT"
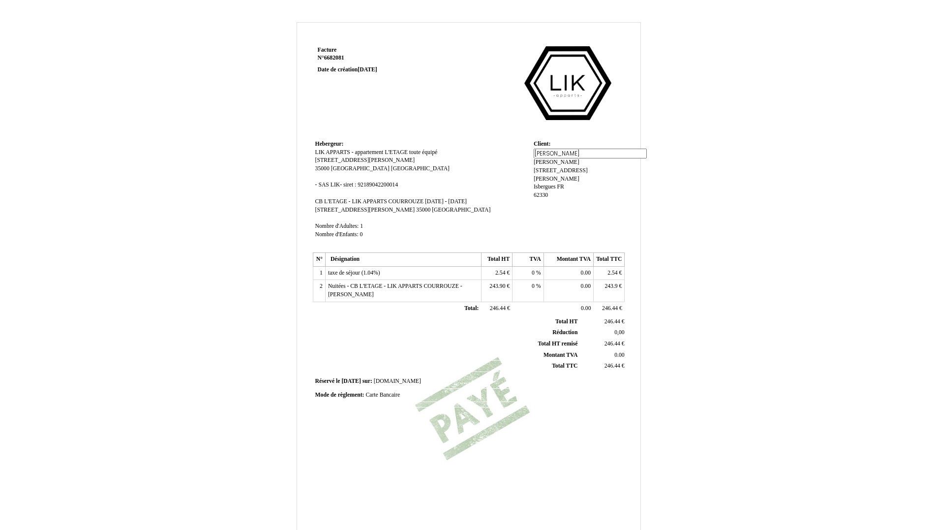
type input "EAT"
click at [539, 159] on div "[PERSON_NAME] [STREET_ADDRESS][PERSON_NAME] [STREET_ADDRESS][PERSON_NAME] FR FR…" at bounding box center [578, 178] width 89 height 58
click at [546, 152] on span "[PERSON_NAME]" at bounding box center [568, 152] width 46 height 6
type input "T"
click at [670, 177] on div "Facture Facture N° 6682081 6682081 Date de création [DATE] Hebergeur: Hebergeur…" at bounding box center [468, 307] width 575 height 571
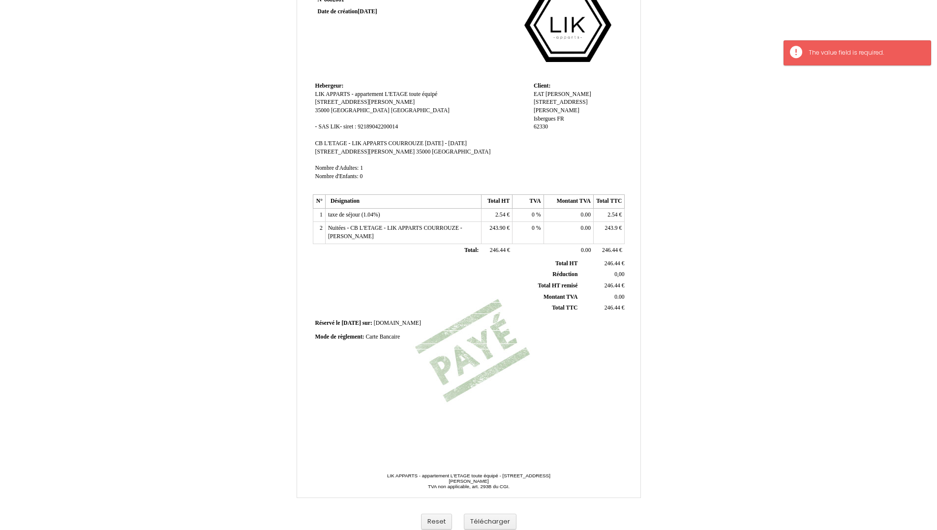
scroll to position [64, 0]
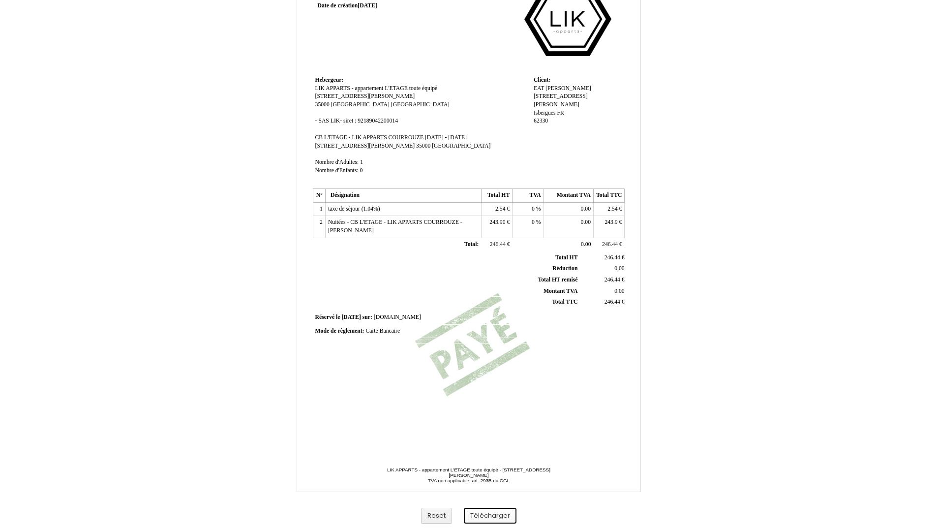
click at [499, 514] on button "Télécharger" at bounding box center [490, 516] width 53 height 16
